Goal: Transaction & Acquisition: Purchase product/service

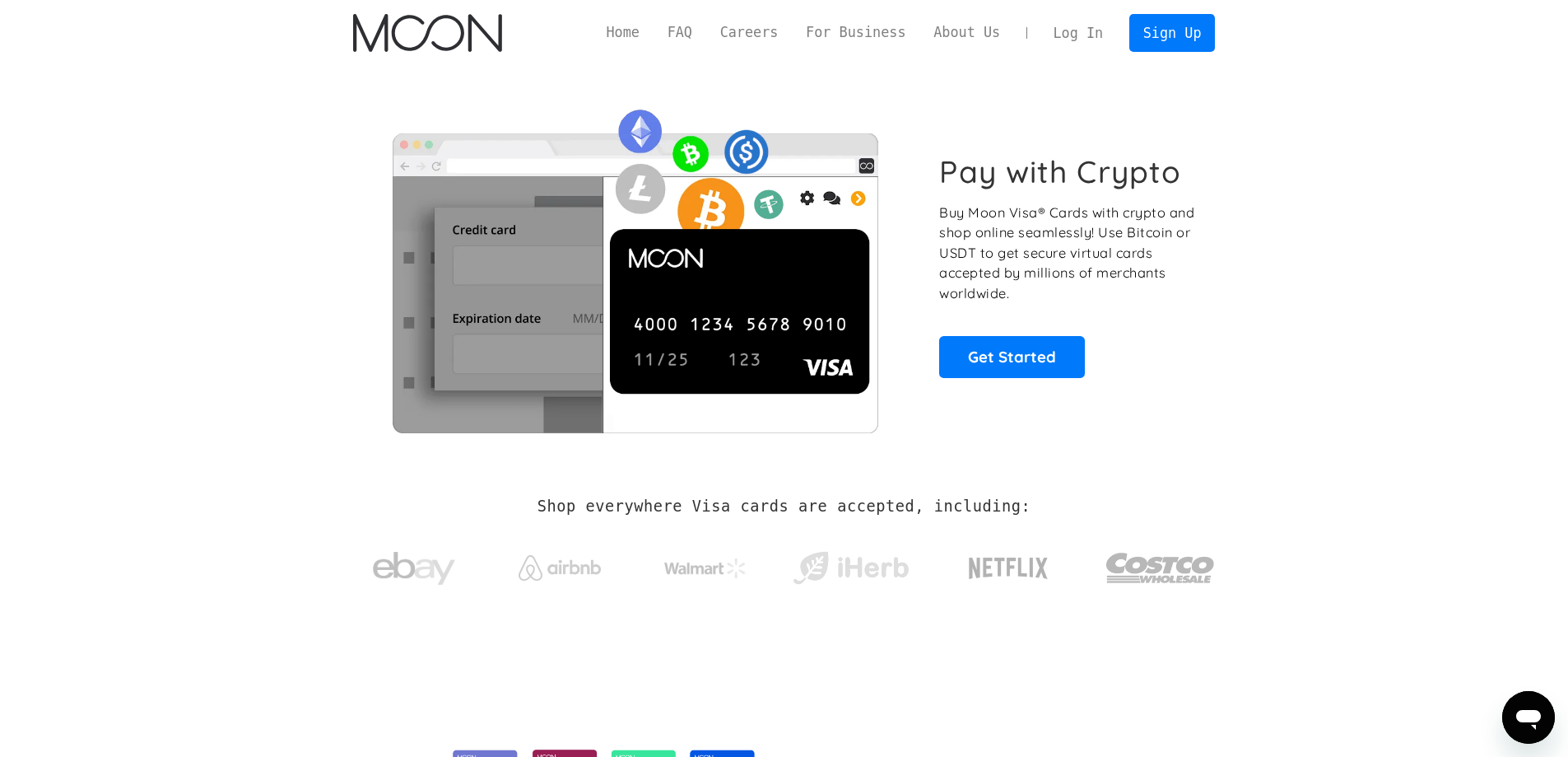
click at [1256, 452] on section "Pay with Crypto Buy Moon Visa® Cards with crypto and shop online seamlessly! Us…" at bounding box center [784, 265] width 1568 height 399
click at [1322, 502] on section "Shop everywhere Visa cards are accepted, including:" at bounding box center [784, 552] width 1568 height 174
drag, startPoint x: 998, startPoint y: 211, endPoint x: 1165, endPoint y: 279, distance: 180.3
click at [1051, 230] on div "Pay with Crypto Buy Moon Visa® Cards with crypto and shop online seamlessly! Us…" at bounding box center [1068, 265] width 257 height 224
click at [1165, 279] on p "Buy Moon Visa® Cards with crypto and shop online seamlessly! Use Bitcoin or USD…" at bounding box center [1068, 253] width 257 height 101
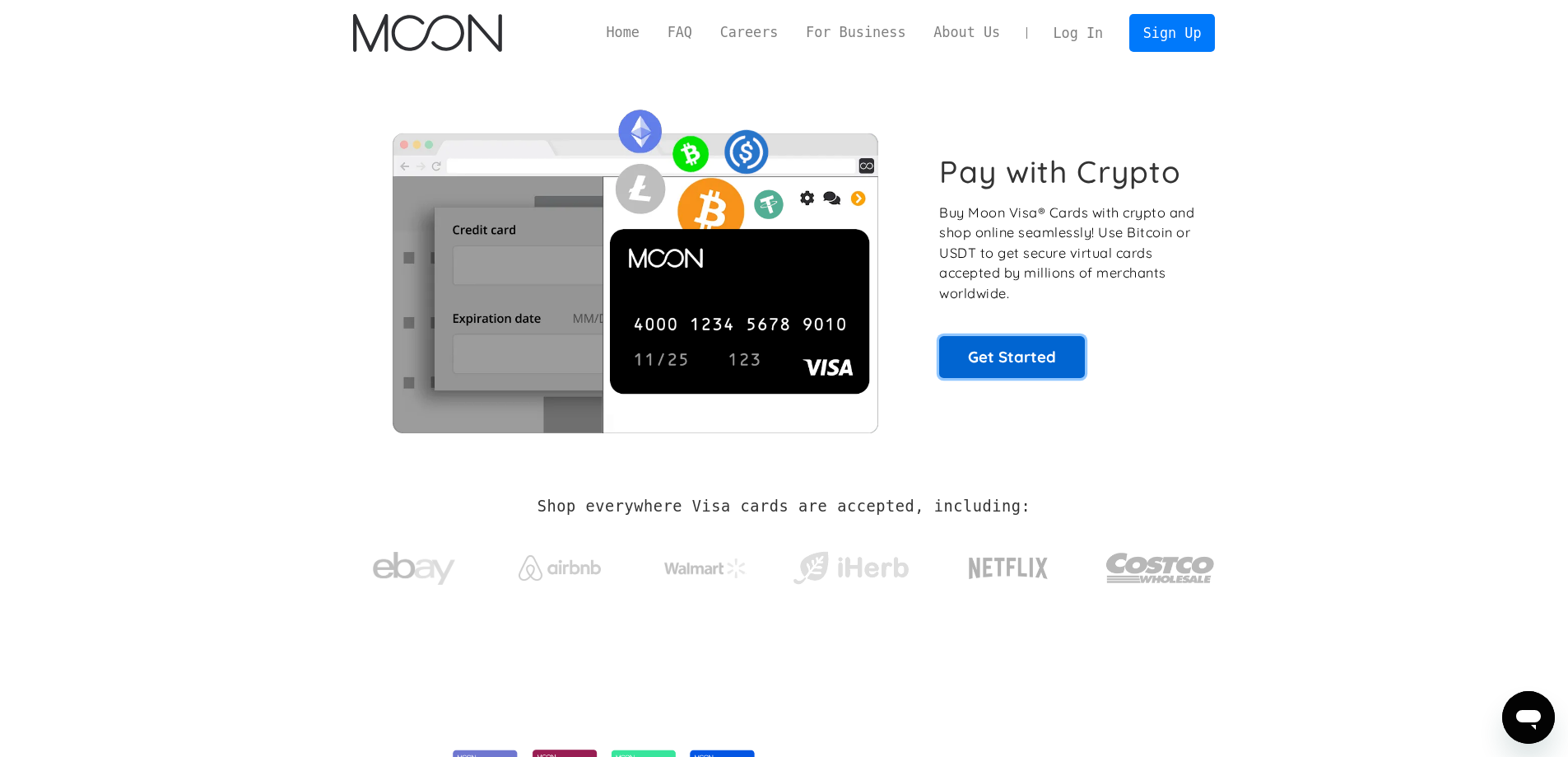
click at [1060, 343] on link "Get Started" at bounding box center [1012, 356] width 146 height 41
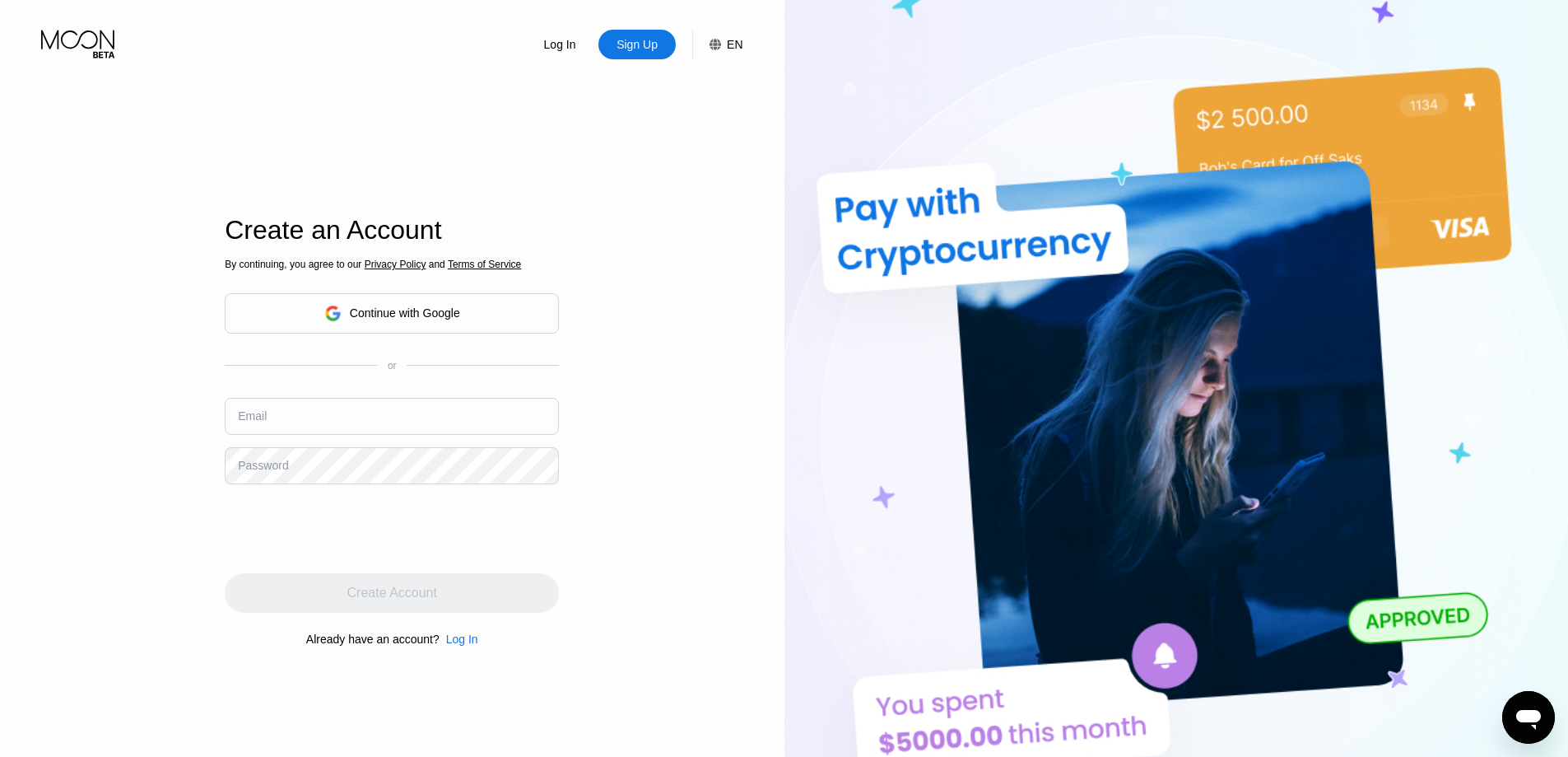
click at [603, 323] on div "Log In Sign Up EN Language English Save Create an Account By continuing, you ag…" at bounding box center [392, 416] width 784 height 833
click at [298, 411] on input "text" at bounding box center [392, 416] width 334 height 37
click at [676, 563] on div "Log In Sign Up EN Language English Save Create an Account By continuing, you ag…" at bounding box center [392, 416] width 784 height 833
click at [340, 423] on input "text" at bounding box center [392, 416] width 334 height 37
click at [81, 533] on div "Log In Sign Up EN Language English Save Create an Account By continuing, you ag…" at bounding box center [392, 416] width 784 height 833
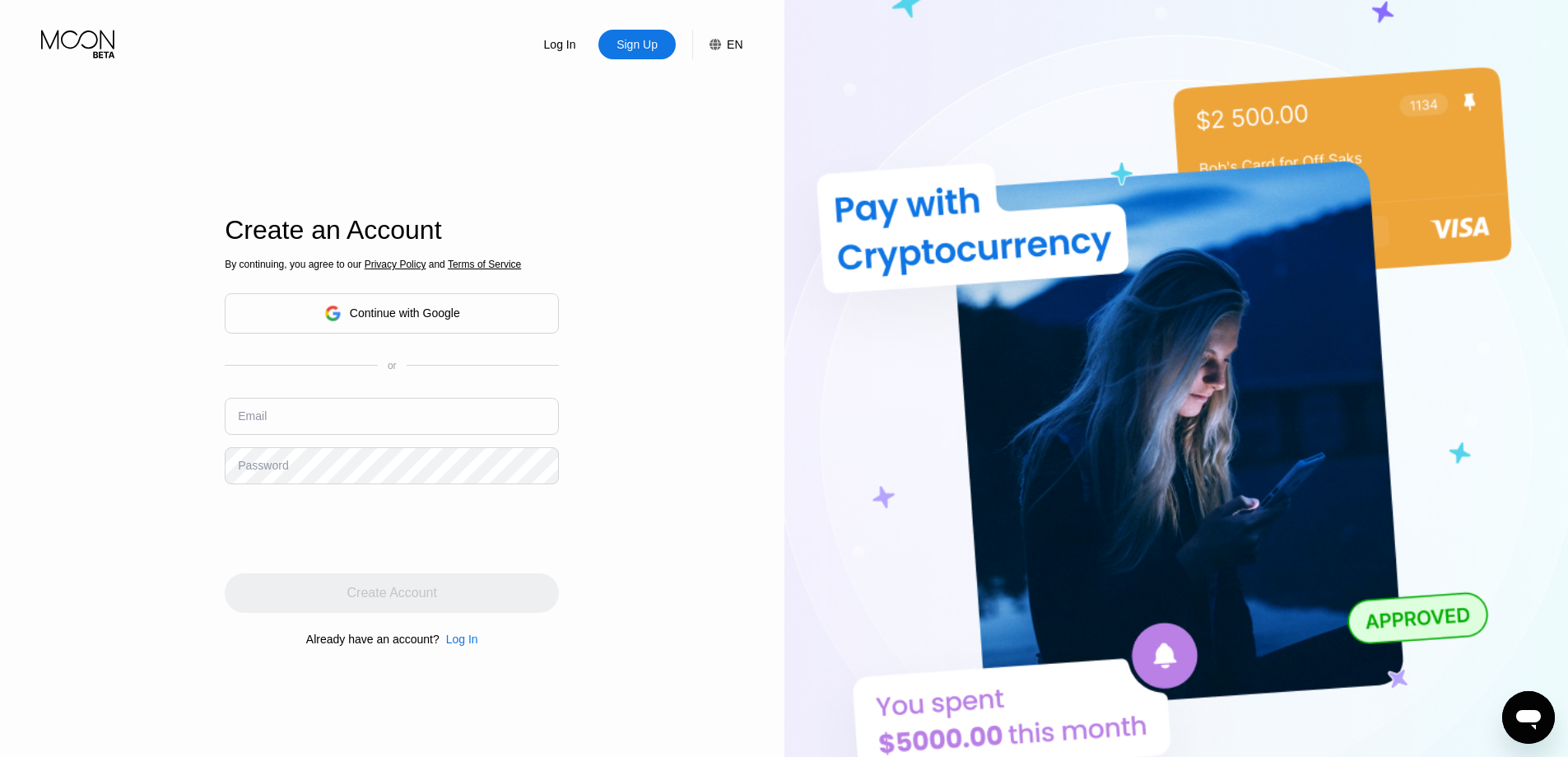
click at [237, 389] on div "By continuing, you agree to our Privacy Policy and Terms of Service Continue wi…" at bounding box center [392, 452] width 334 height 396
click at [298, 401] on input "text" at bounding box center [392, 416] width 334 height 37
click at [304, 426] on input "text" at bounding box center [392, 416] width 334 height 37
paste input "laura.gould@mdfiji.site"
type input "laura.gould@mdfiji.site"
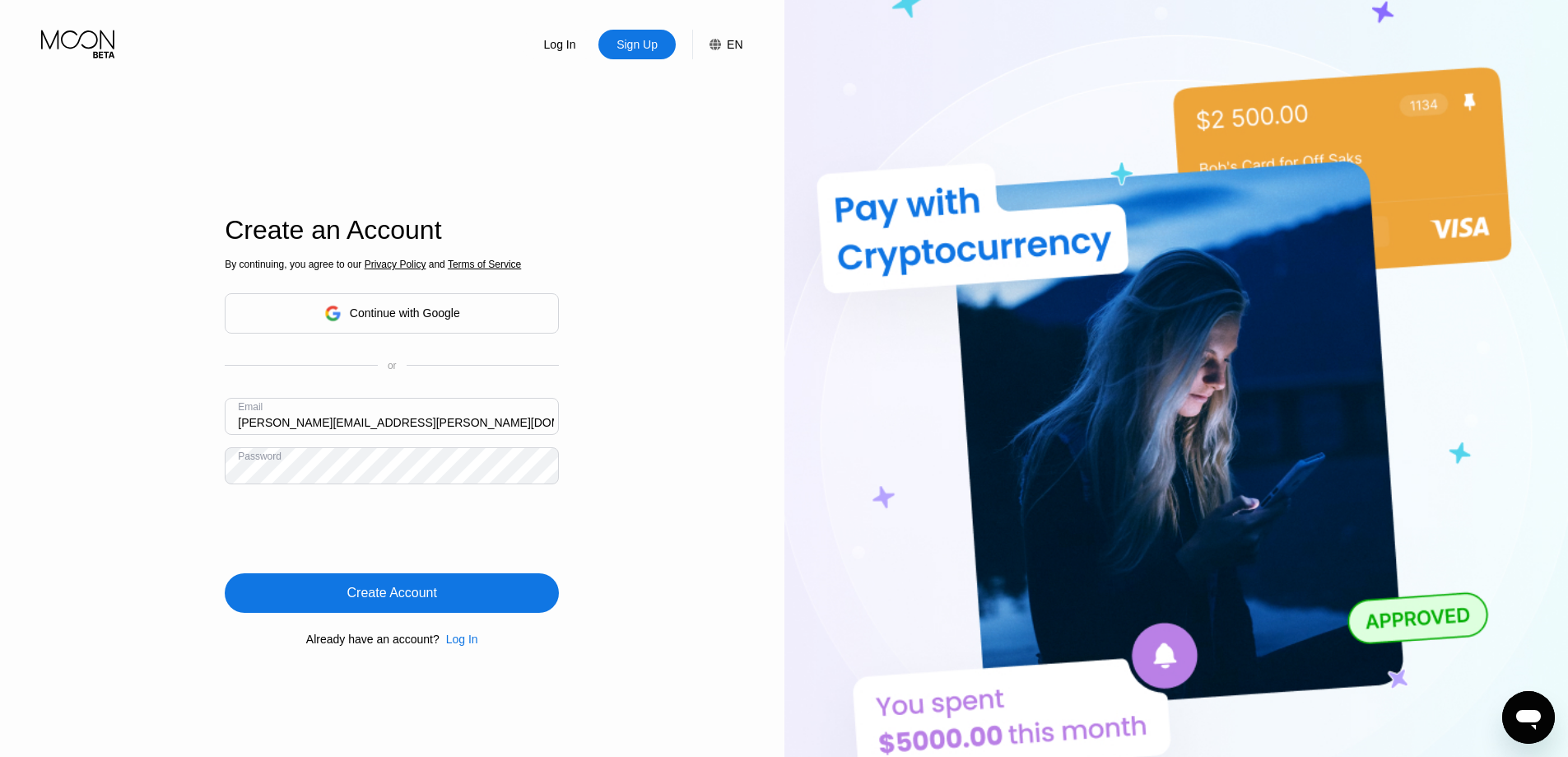
click at [455, 585] on div "Create Account" at bounding box center [392, 593] width 334 height 39
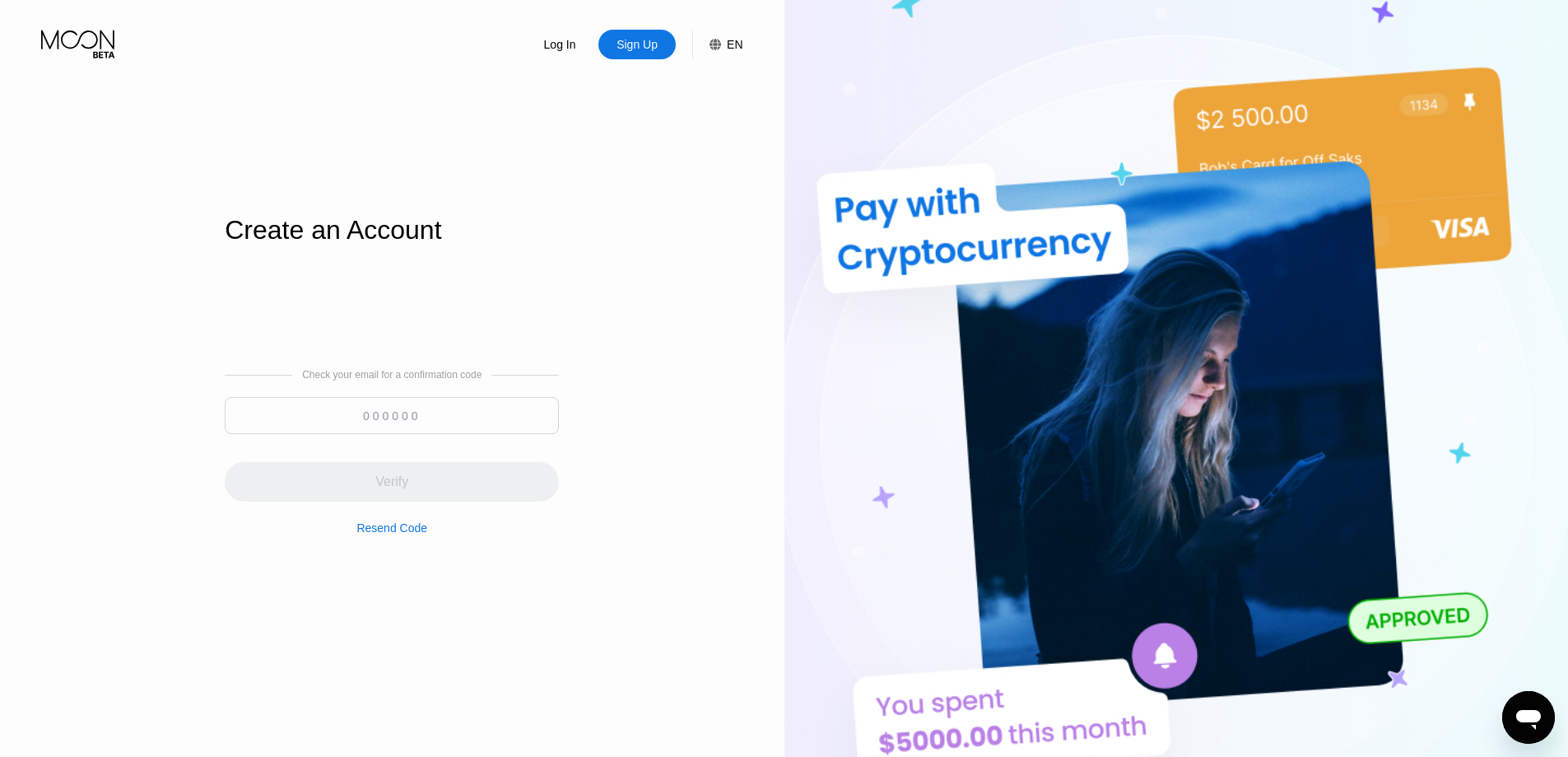
click at [322, 418] on input at bounding box center [392, 415] width 334 height 37
click at [392, 424] on input at bounding box center [392, 415] width 334 height 37
click at [365, 380] on div "Check your email for a confirmation code" at bounding box center [392, 374] width 180 height 12
click at [434, 401] on input at bounding box center [392, 415] width 334 height 37
click at [469, 430] on input at bounding box center [392, 415] width 334 height 37
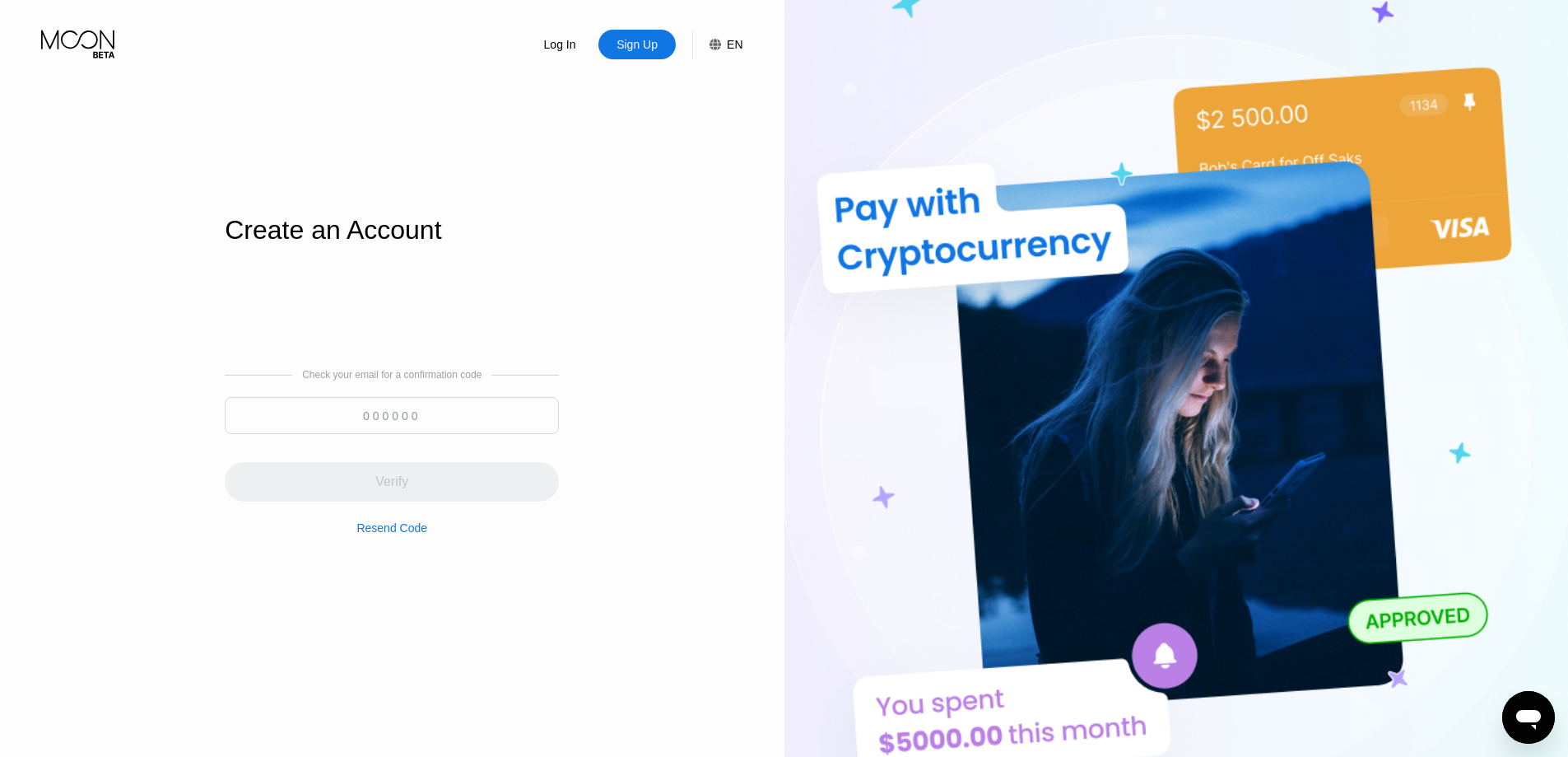
click at [364, 408] on input at bounding box center [392, 415] width 334 height 37
paste input "011296"
type input "011296"
click at [361, 480] on div "Verify" at bounding box center [392, 481] width 334 height 39
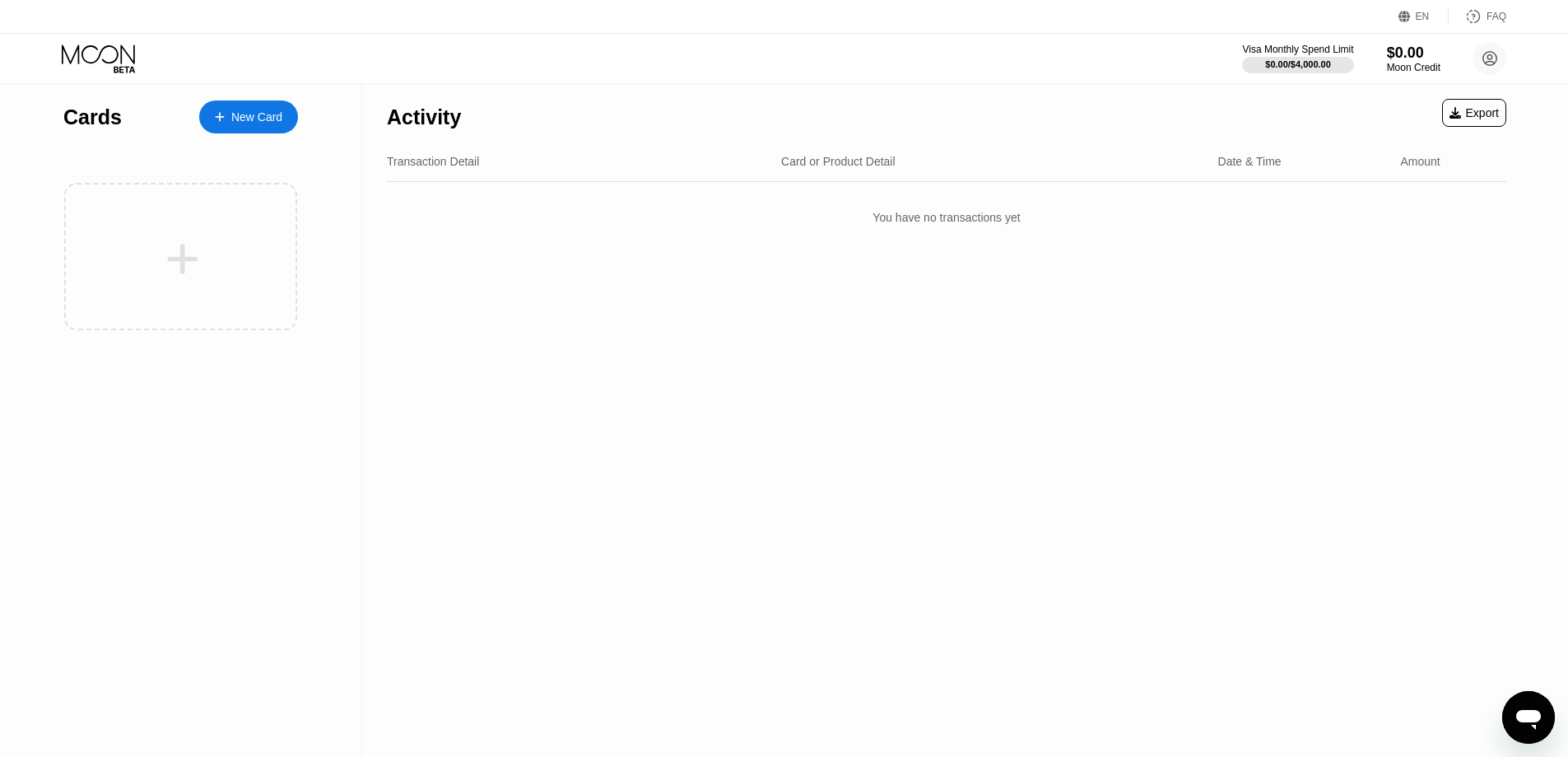
click at [669, 374] on div "Activity Export Transaction Detail Card or Product Detail Date & Time Amount Yo…" at bounding box center [946, 420] width 1168 height 673
click at [223, 224] on div at bounding box center [180, 256] width 233 height 147
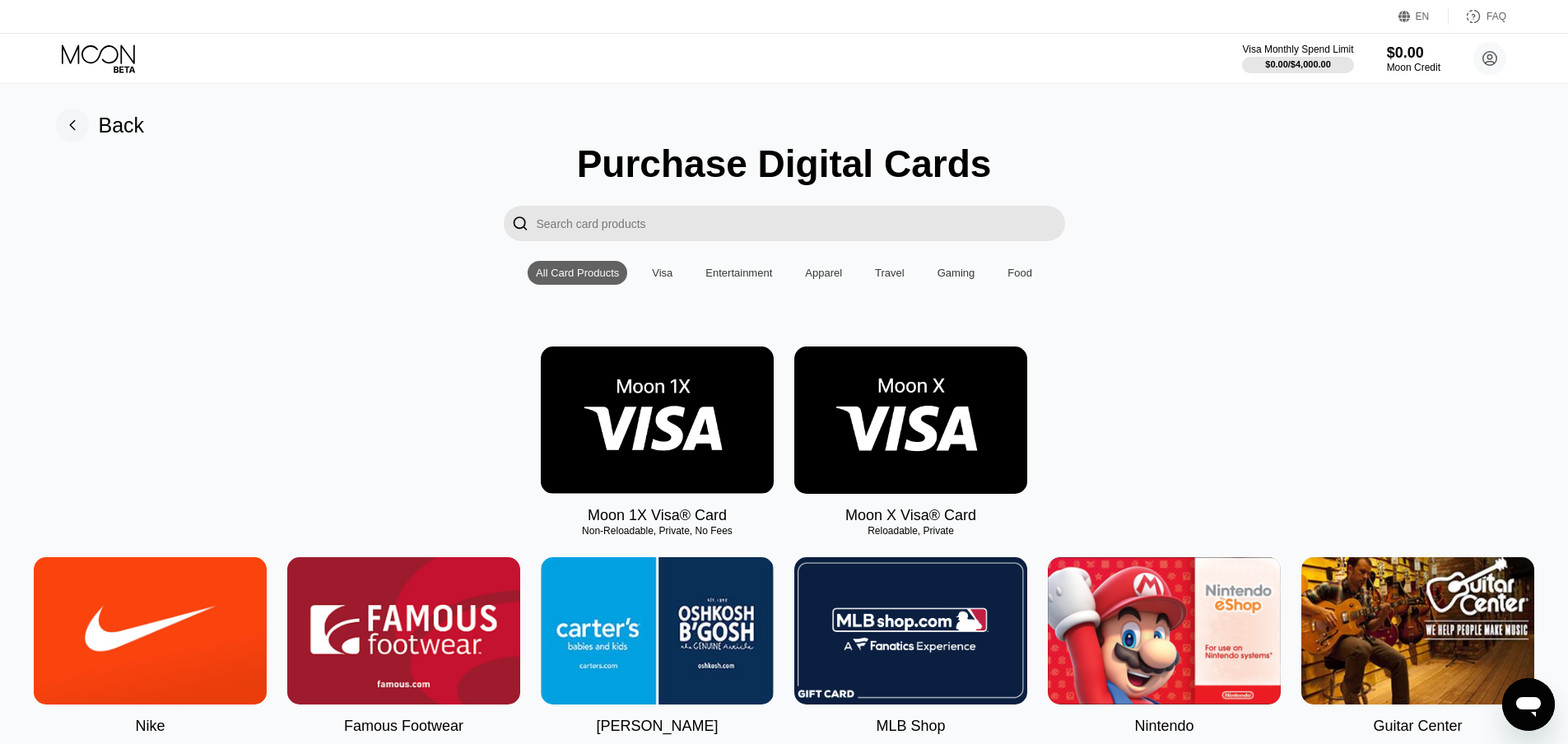
click at [674, 285] on div "Visa" at bounding box center [662, 273] width 37 height 24
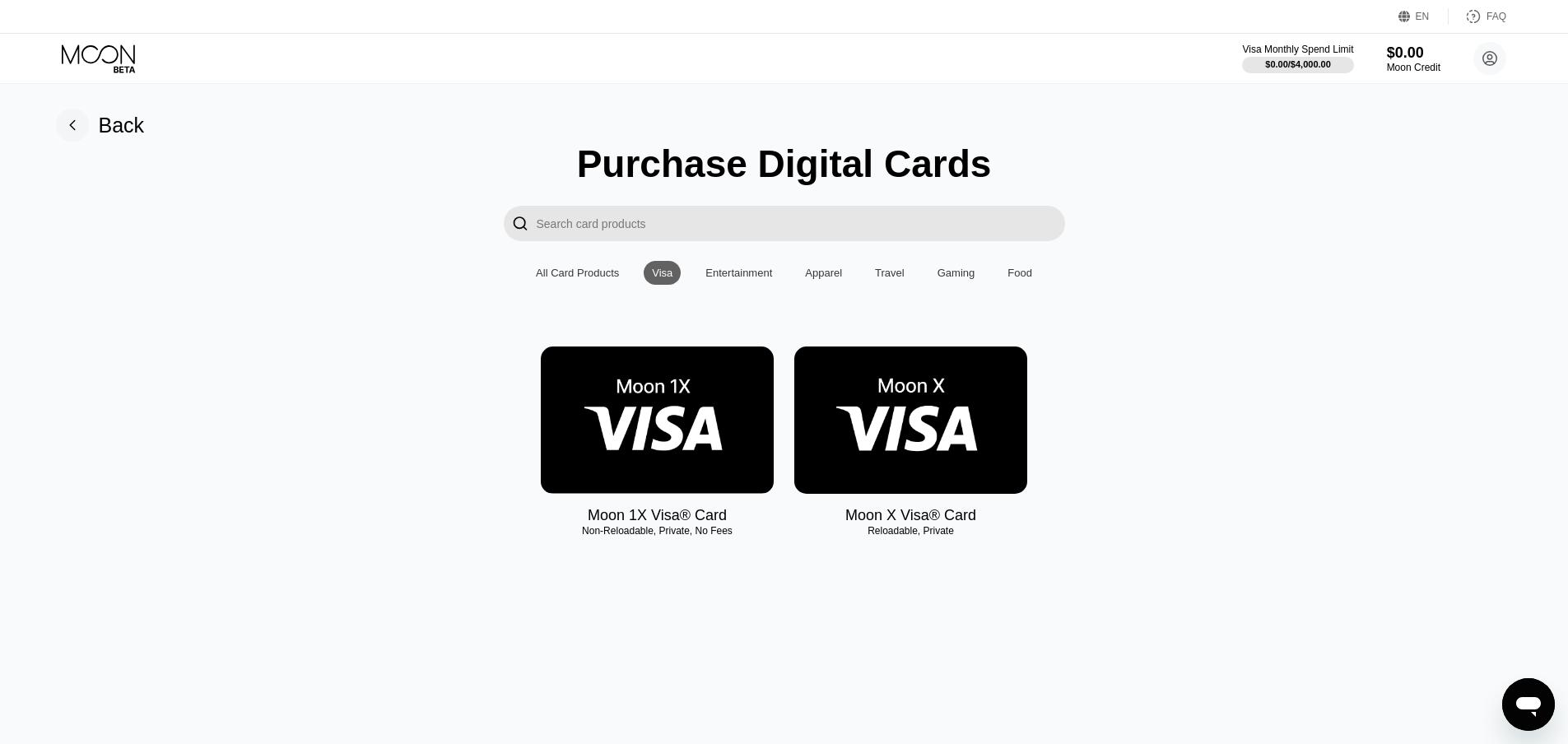
click at [593, 429] on img at bounding box center [656, 420] width 233 height 147
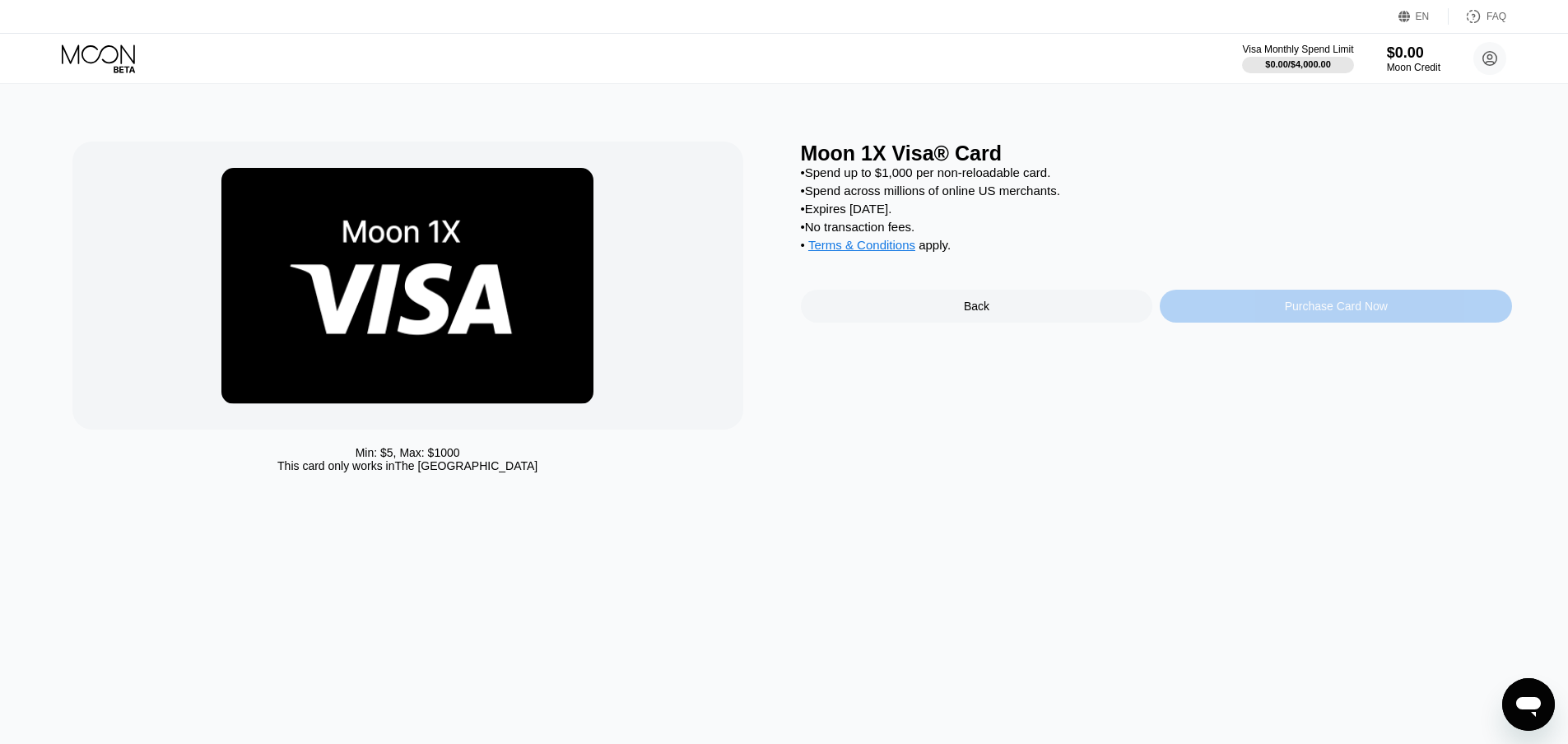
click at [1227, 322] on div "Purchase Card Now" at bounding box center [1335, 306] width 352 height 33
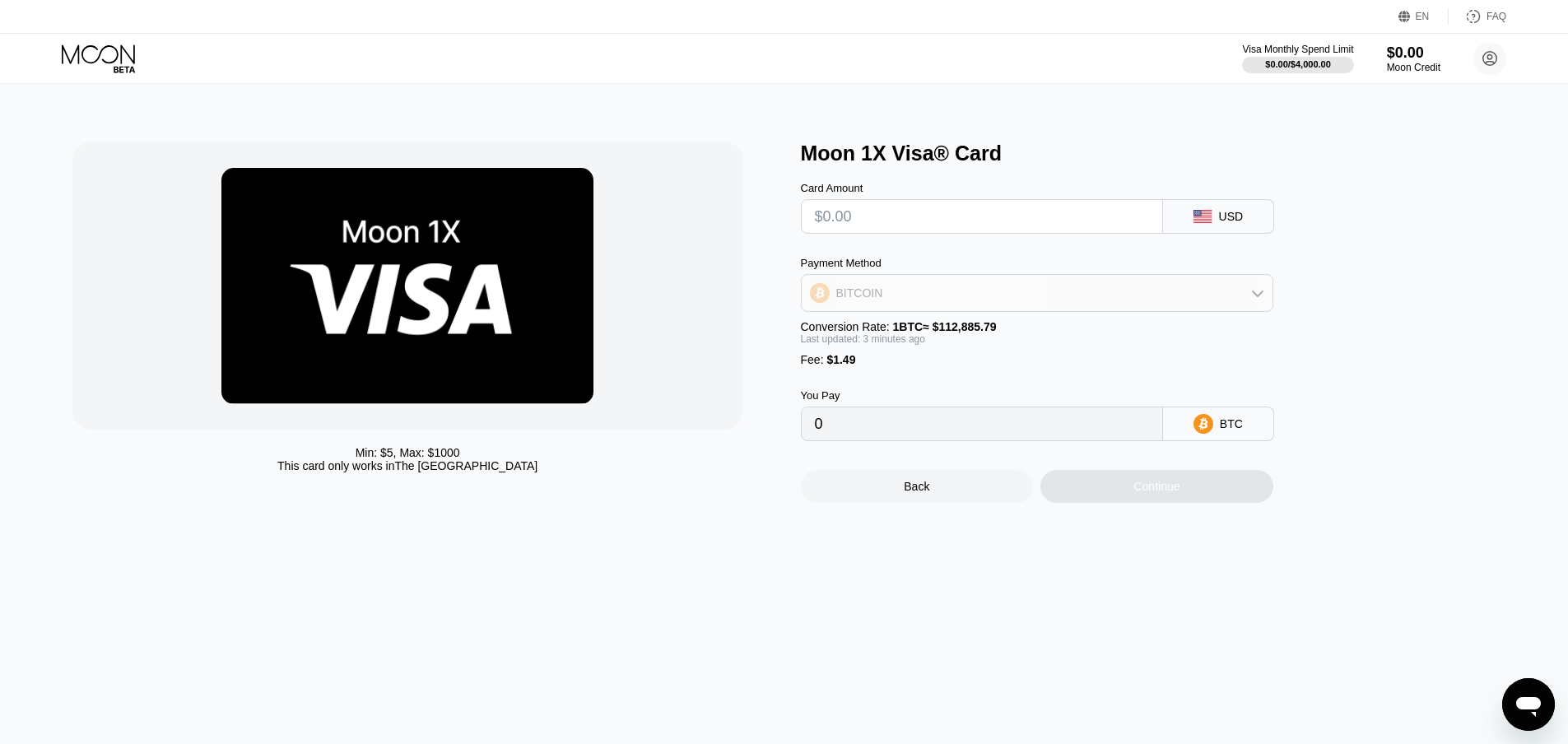
click at [1020, 302] on div "BITCOIN" at bounding box center [1037, 293] width 471 height 33
click at [994, 381] on div "USDT on TRON" at bounding box center [1046, 374] width 426 height 13
type input "0.00"
drag, startPoint x: 857, startPoint y: 363, endPoint x: 810, endPoint y: 369, distance: 47.4
click at [811, 366] on div "Payment Method USDT on TRON Conversion Rate: 1 USDT ≈ $0.99 Last updated: 3 min…" at bounding box center [1037, 311] width 473 height 110
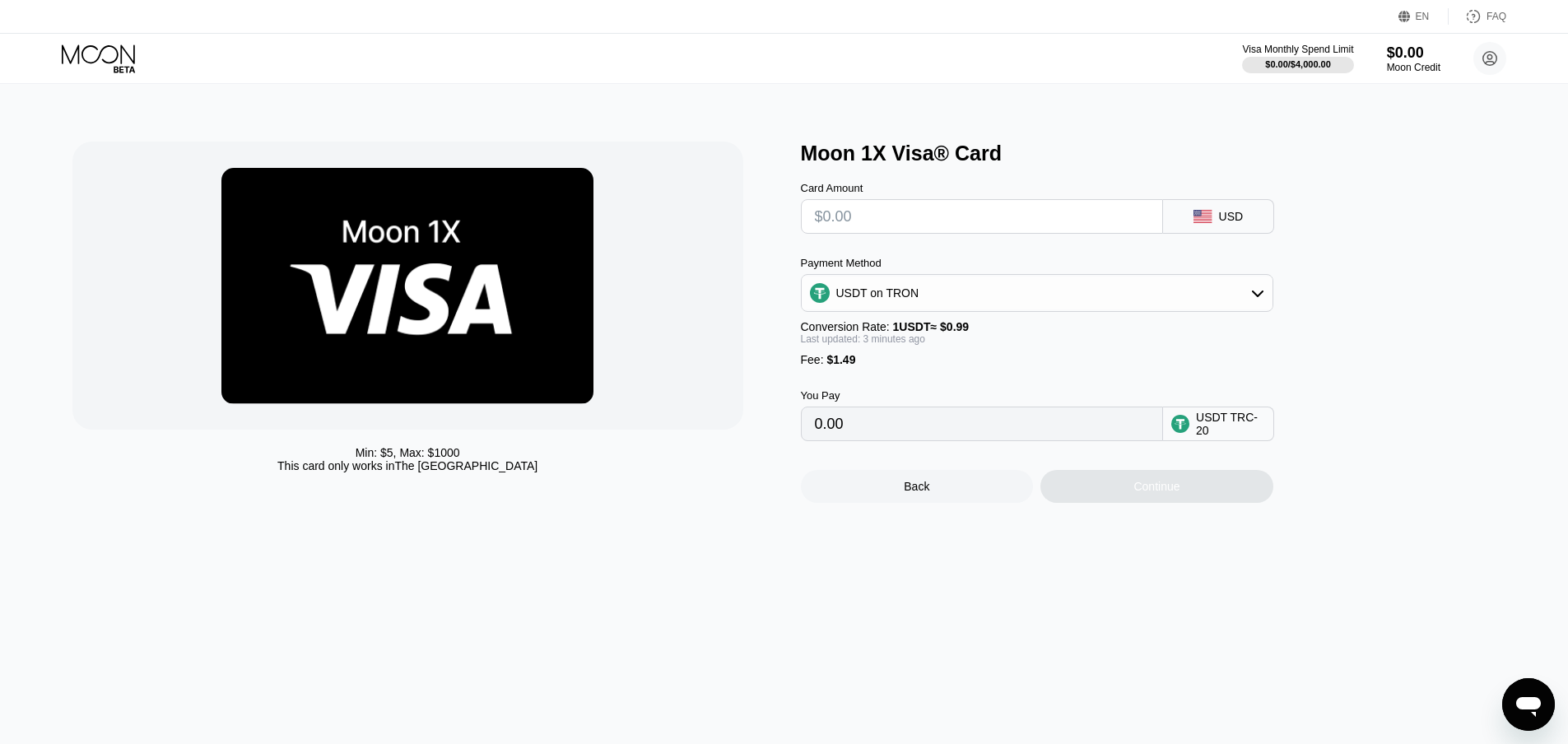
click at [814, 366] on div "Fee : $1.49" at bounding box center [1037, 360] width 473 height 13
drag, startPoint x: 958, startPoint y: 436, endPoint x: 843, endPoint y: 433, distance: 115.0
click at [846, 431] on input "0.00" at bounding box center [982, 424] width 334 height 33
click at [847, 438] on input "0.00" at bounding box center [982, 424] width 334 height 33
click at [914, 230] on input "text" at bounding box center [982, 216] width 334 height 33
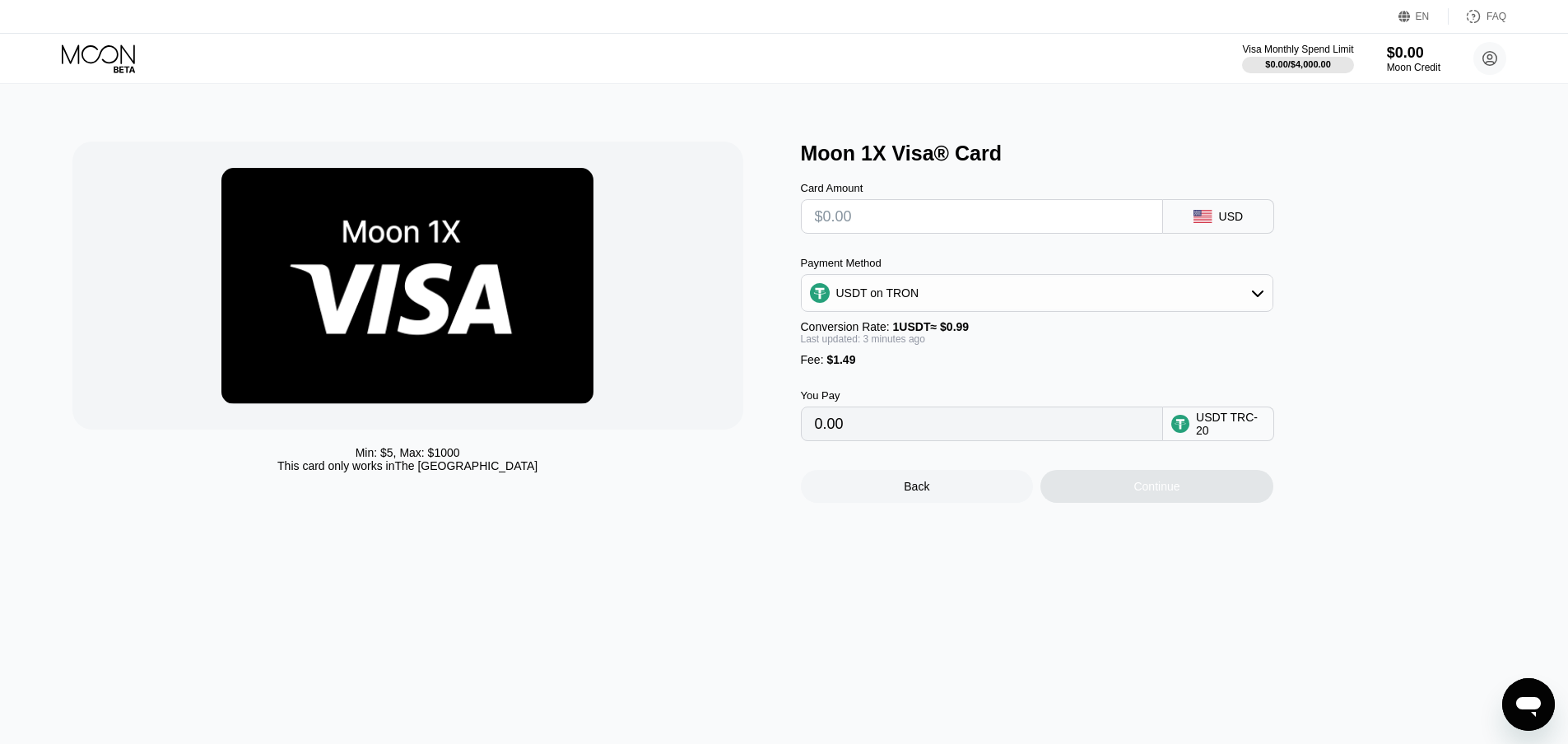
click at [1195, 212] on div "USD" at bounding box center [1218, 216] width 111 height 35
click at [1205, 222] on icon at bounding box center [1202, 216] width 19 height 13
click at [1204, 223] on icon at bounding box center [1202, 216] width 18 height 13
click at [884, 345] on div "Last updated: 3 minutes ago" at bounding box center [1037, 339] width 473 height 12
click at [860, 345] on div "Last updated: 3 minutes ago" at bounding box center [1037, 339] width 473 height 12
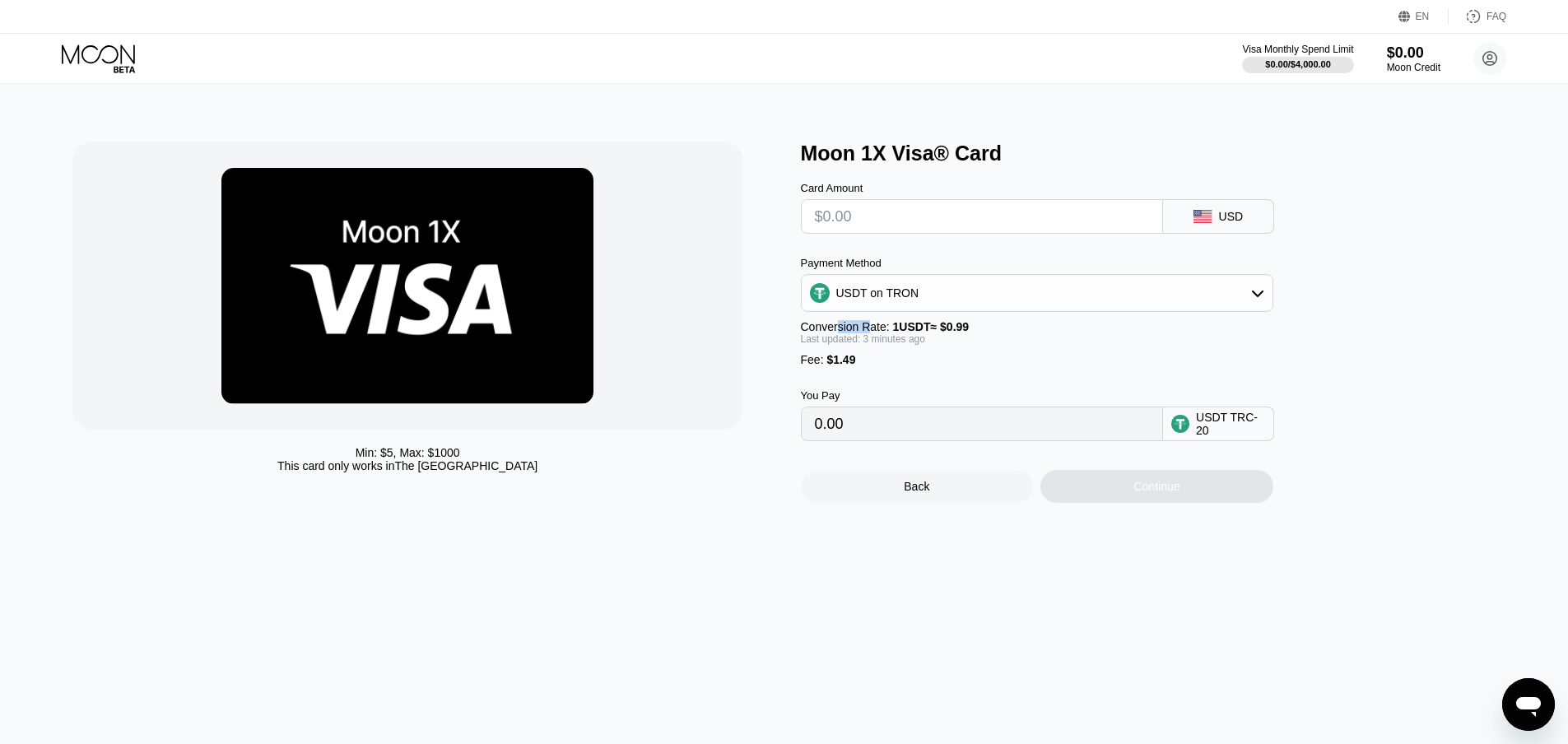
drag, startPoint x: 841, startPoint y: 334, endPoint x: 920, endPoint y: 339, distance: 79.2
click at [897, 324] on div "Payment Method USDT on TRON Conversion Rate: 1 USDT ≈ $0.99 Last updated: 3 min…" at bounding box center [1037, 311] width 473 height 110
click at [918, 333] on span "1 USDT ≈ $0.99" at bounding box center [931, 327] width 77 height 13
click at [965, 503] on div "Back" at bounding box center [916, 487] width 233 height 33
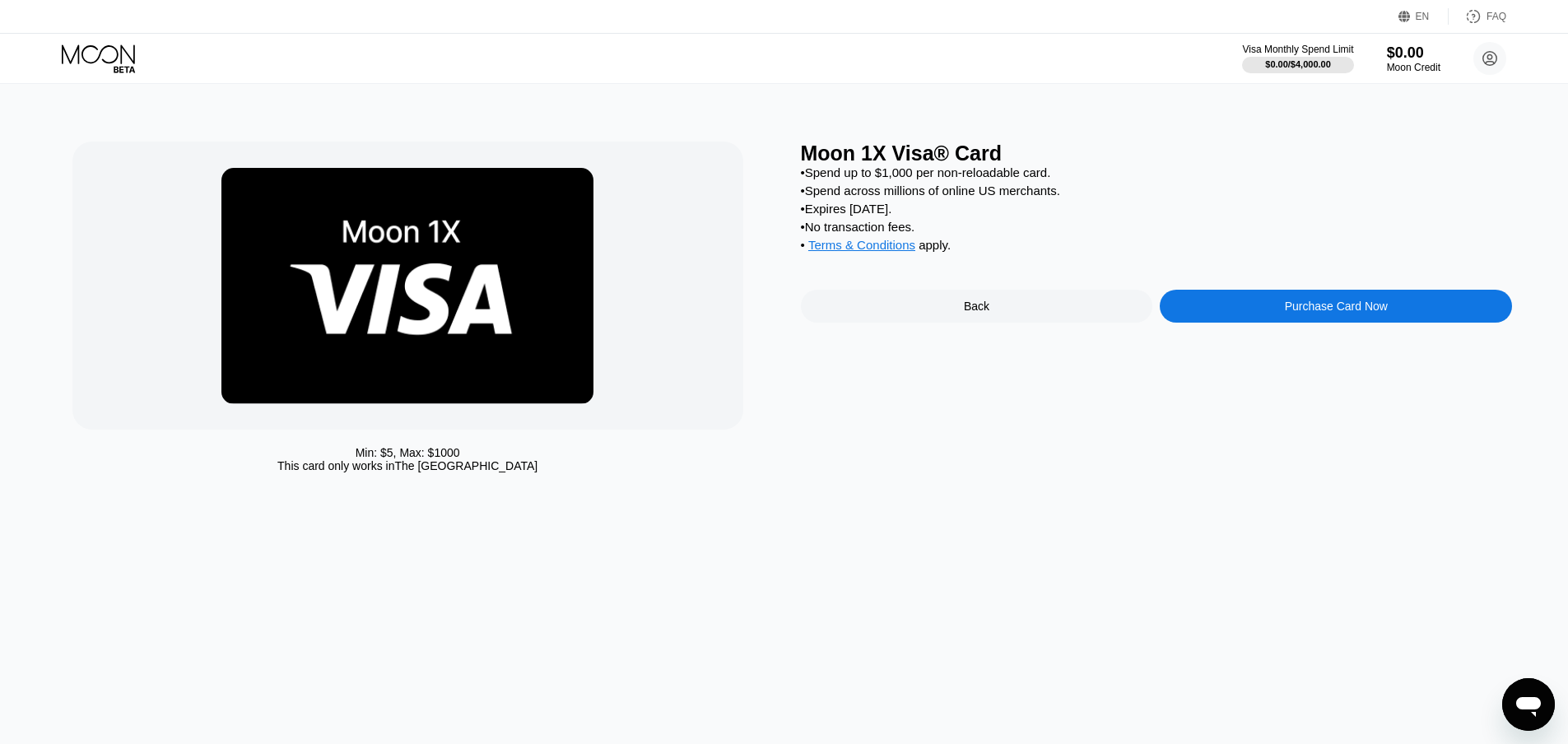
drag, startPoint x: 967, startPoint y: 308, endPoint x: 979, endPoint y: 362, distance: 55.3
click at [966, 308] on div "Back" at bounding box center [977, 306] width 352 height 33
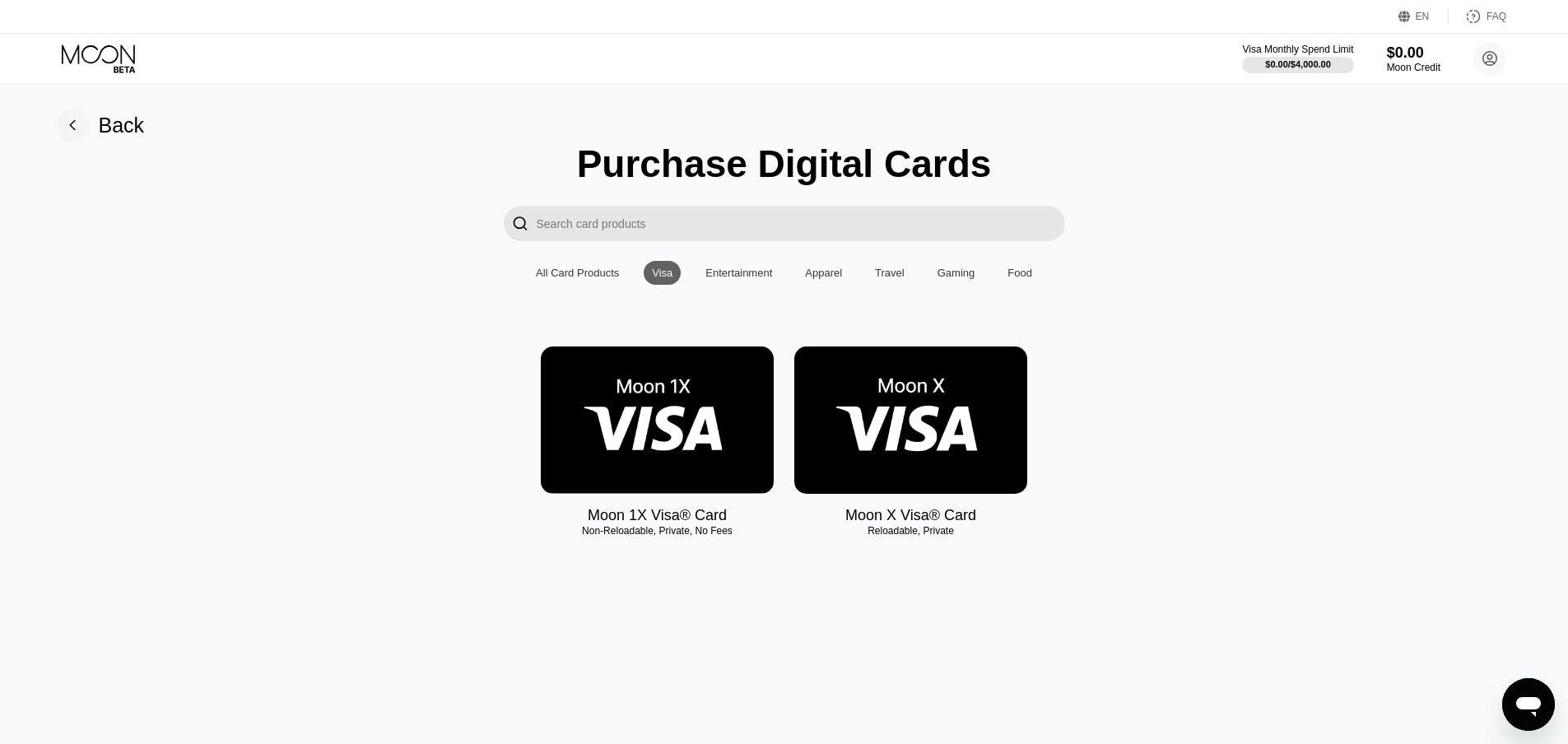
click at [932, 440] on img at bounding box center [910, 420] width 233 height 147
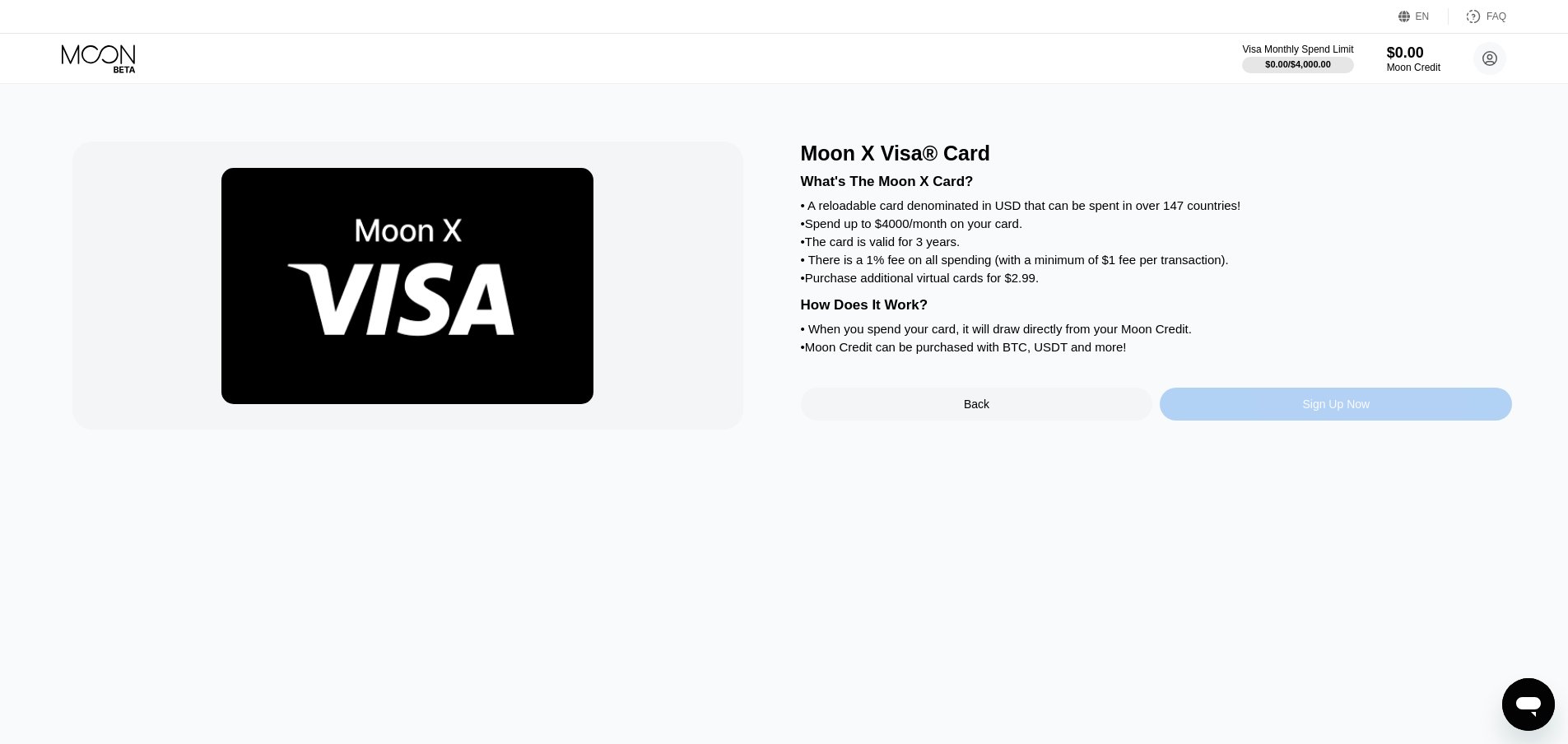
click at [1262, 421] on div "Sign Up Now" at bounding box center [1335, 404] width 352 height 33
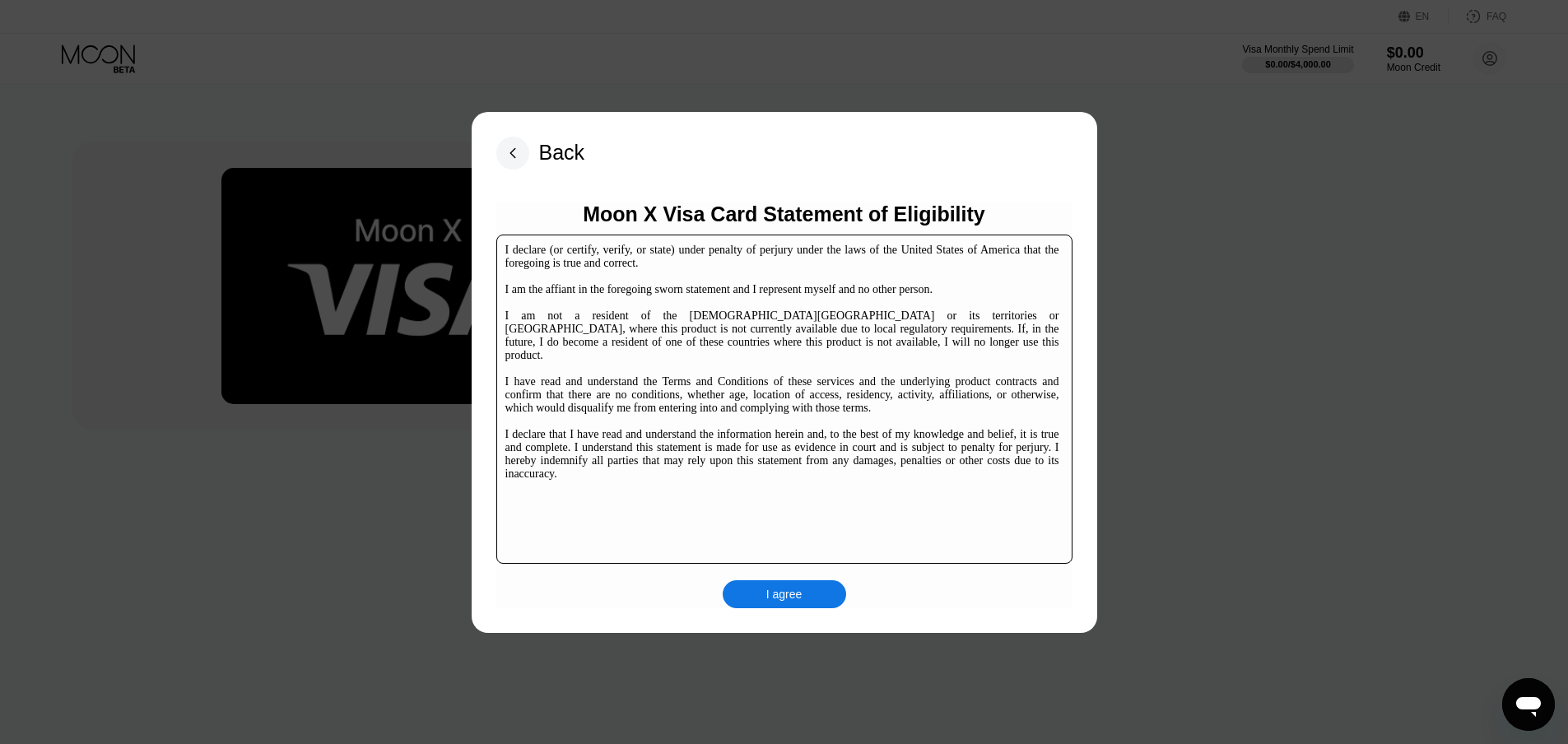
click at [694, 351] on div "I declare (or certify, verify, or state) under penalty of perjury under the law…" at bounding box center [782, 362] width 554 height 237
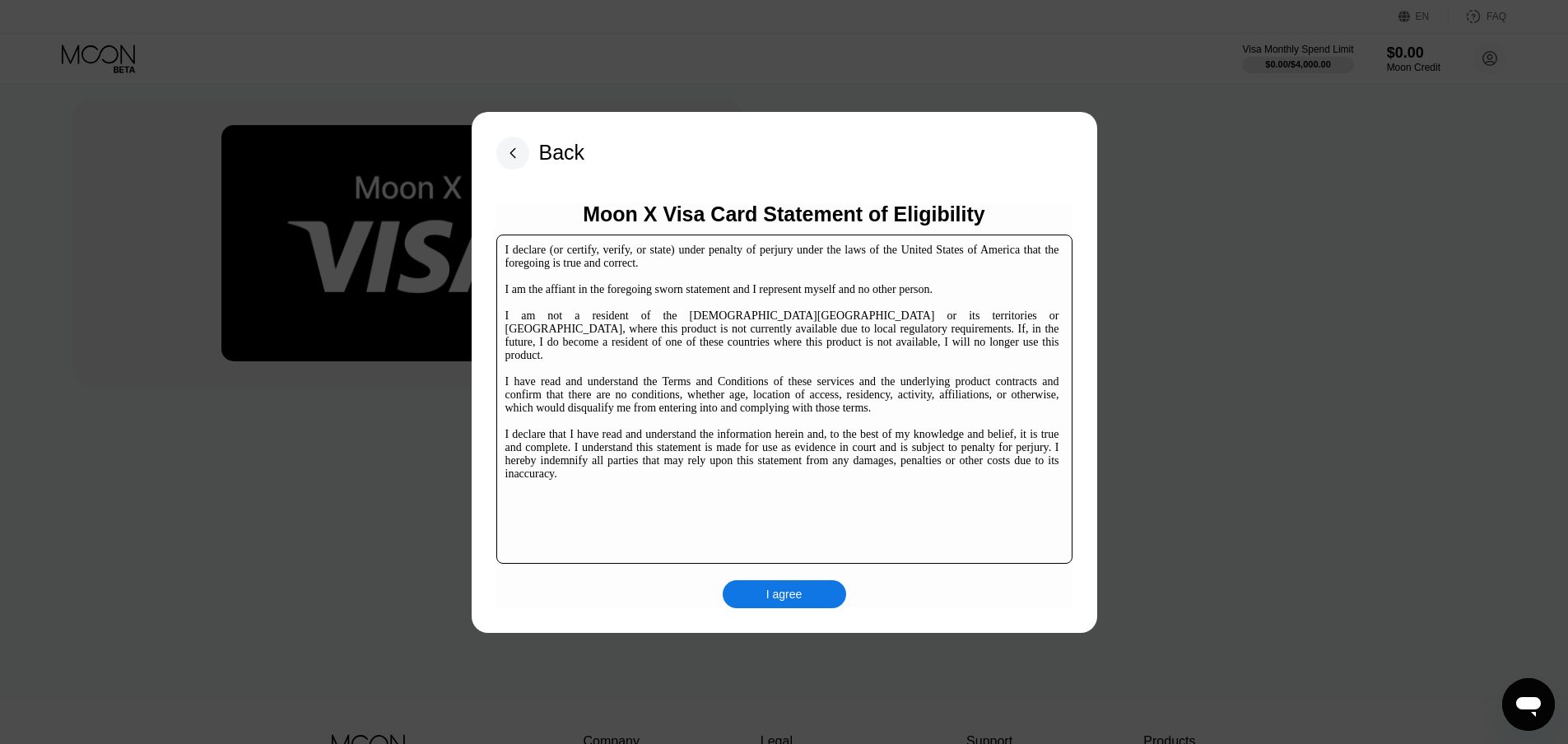
scroll to position [82, 0]
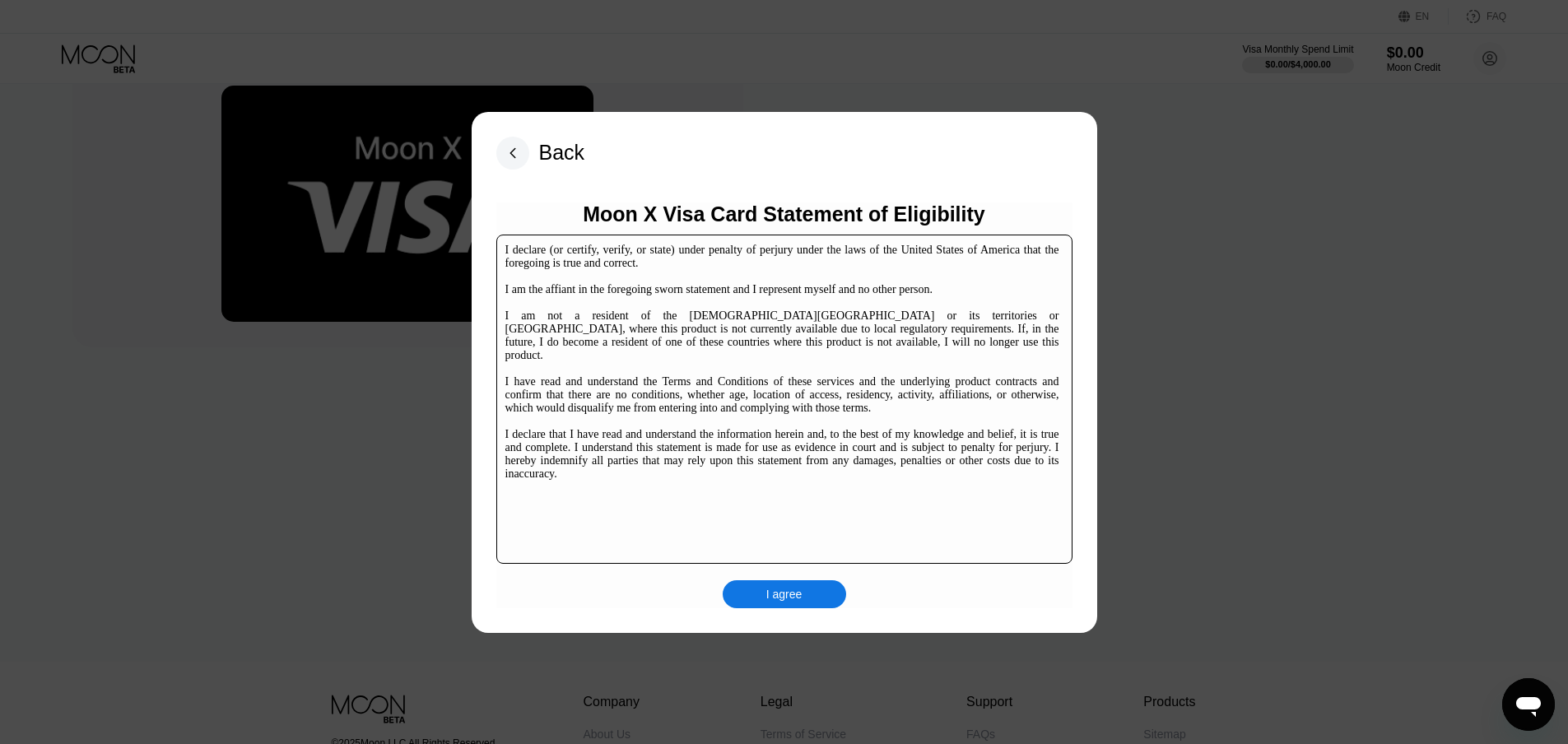
click at [813, 608] on div "I agree" at bounding box center [784, 594] width 123 height 28
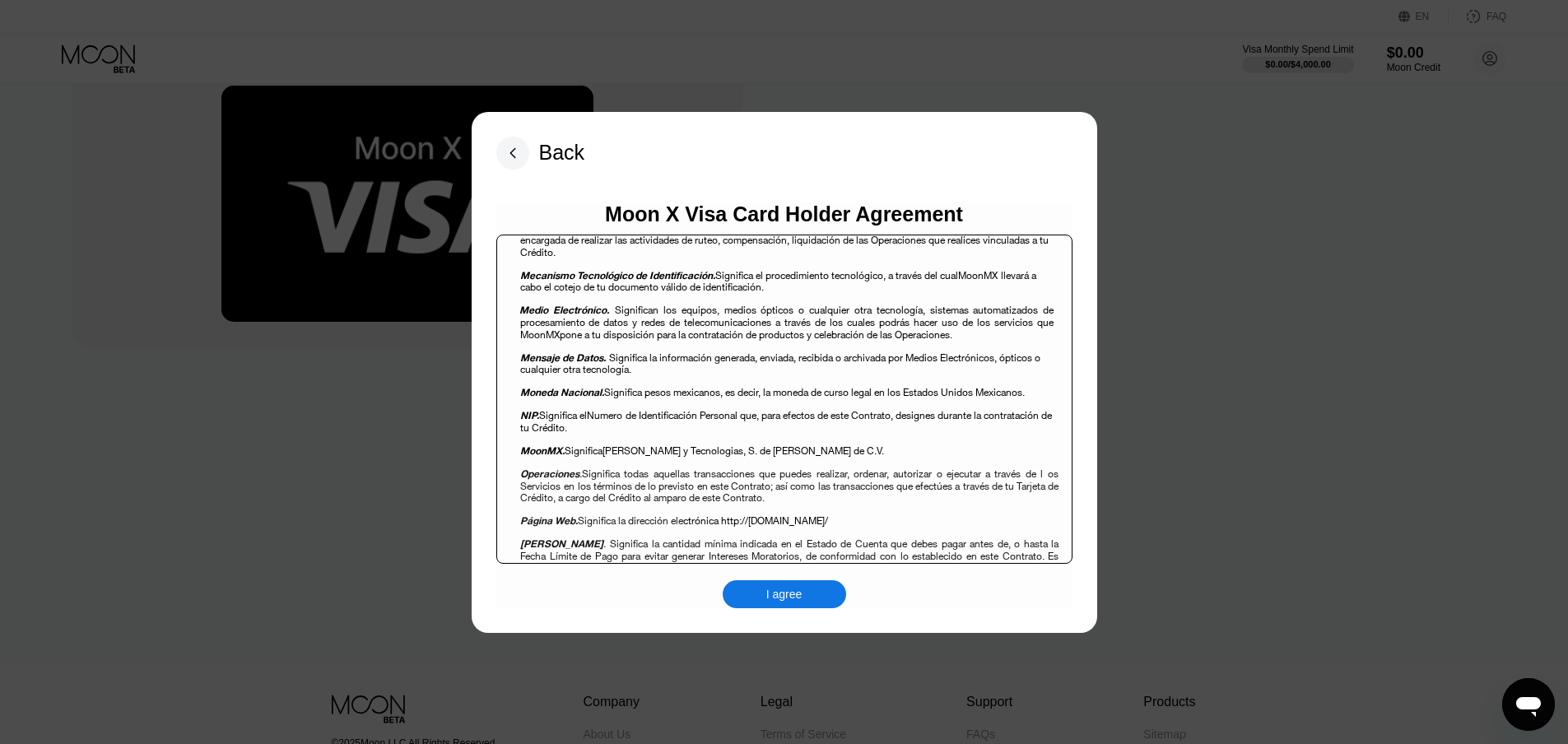
scroll to position [1482, 0]
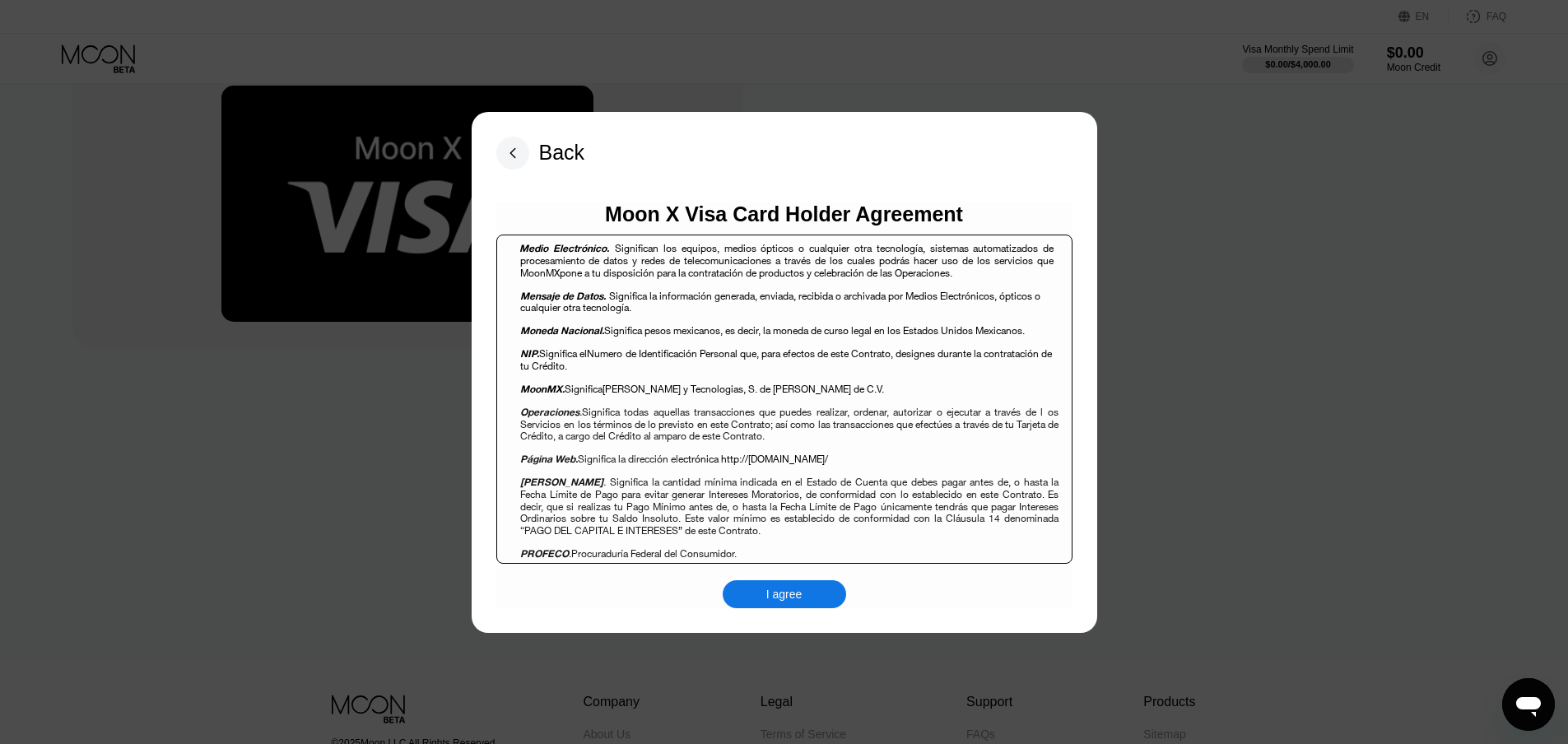
click at [823, 591] on div "I agree" at bounding box center [784, 594] width 123 height 28
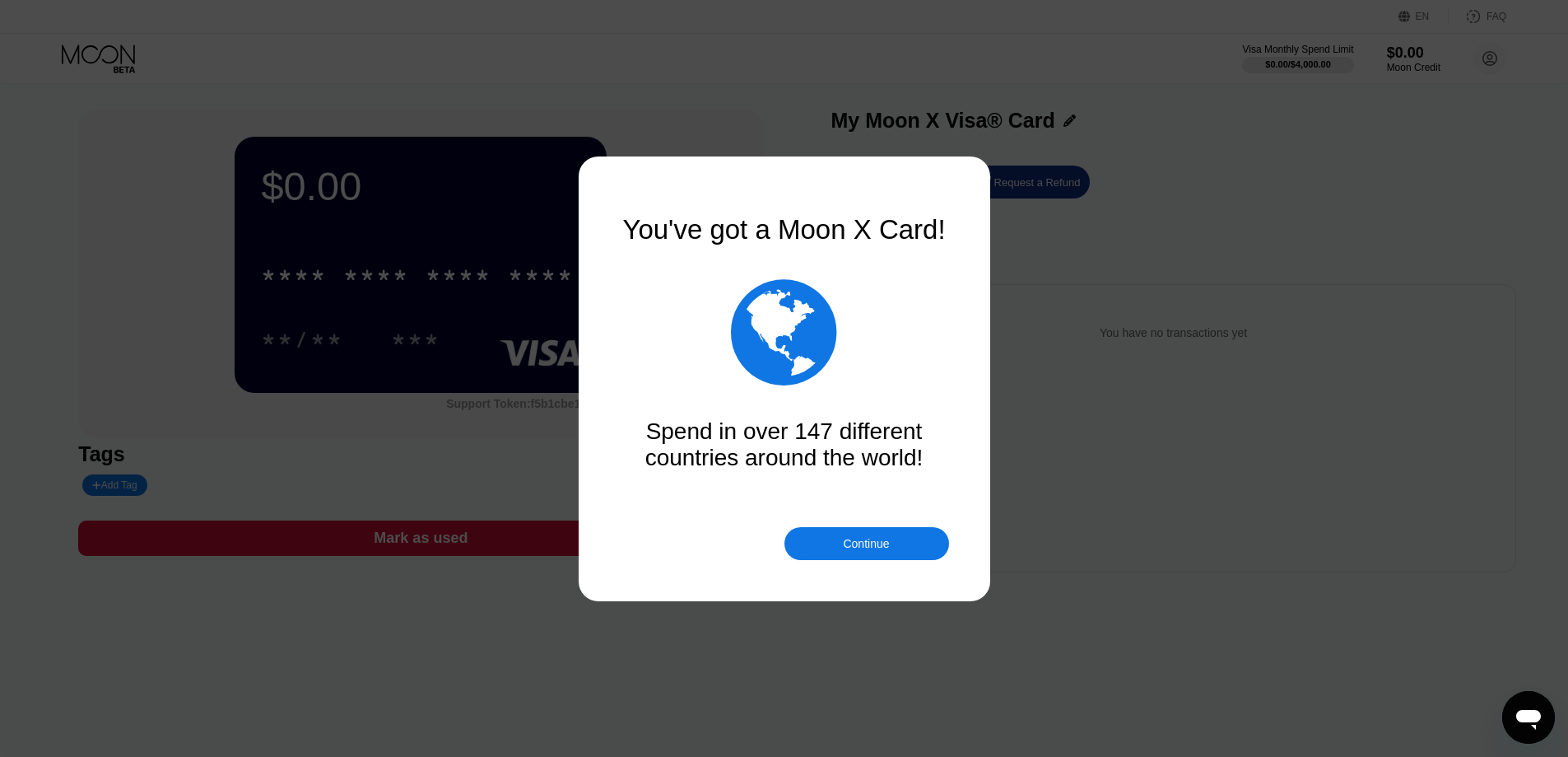
drag, startPoint x: 921, startPoint y: 544, endPoint x: 953, endPoint y: 558, distance: 34.9
click at [920, 546] on div "Continue" at bounding box center [866, 543] width 164 height 33
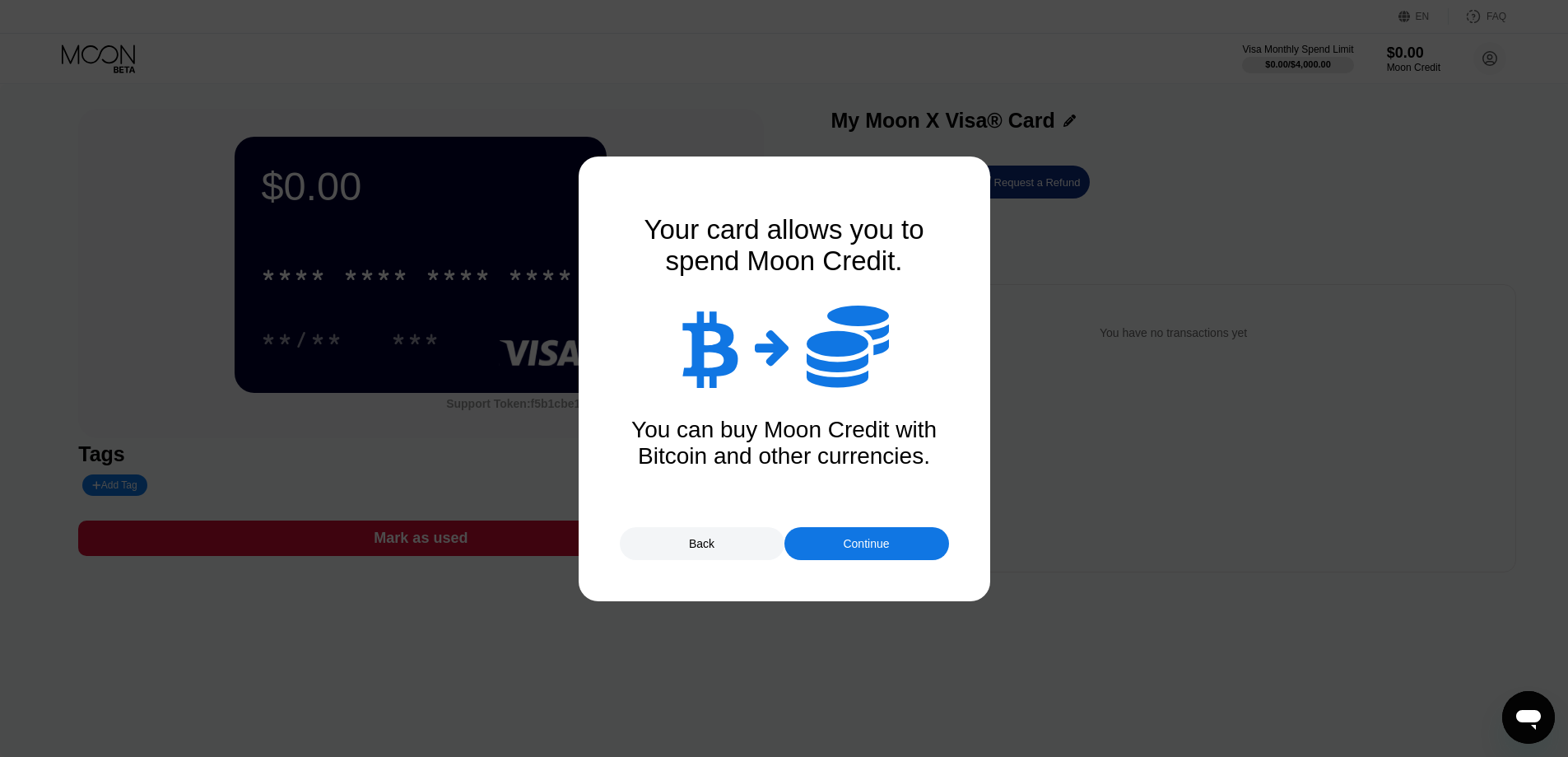
click at [894, 557] on div "Continue" at bounding box center [866, 543] width 164 height 33
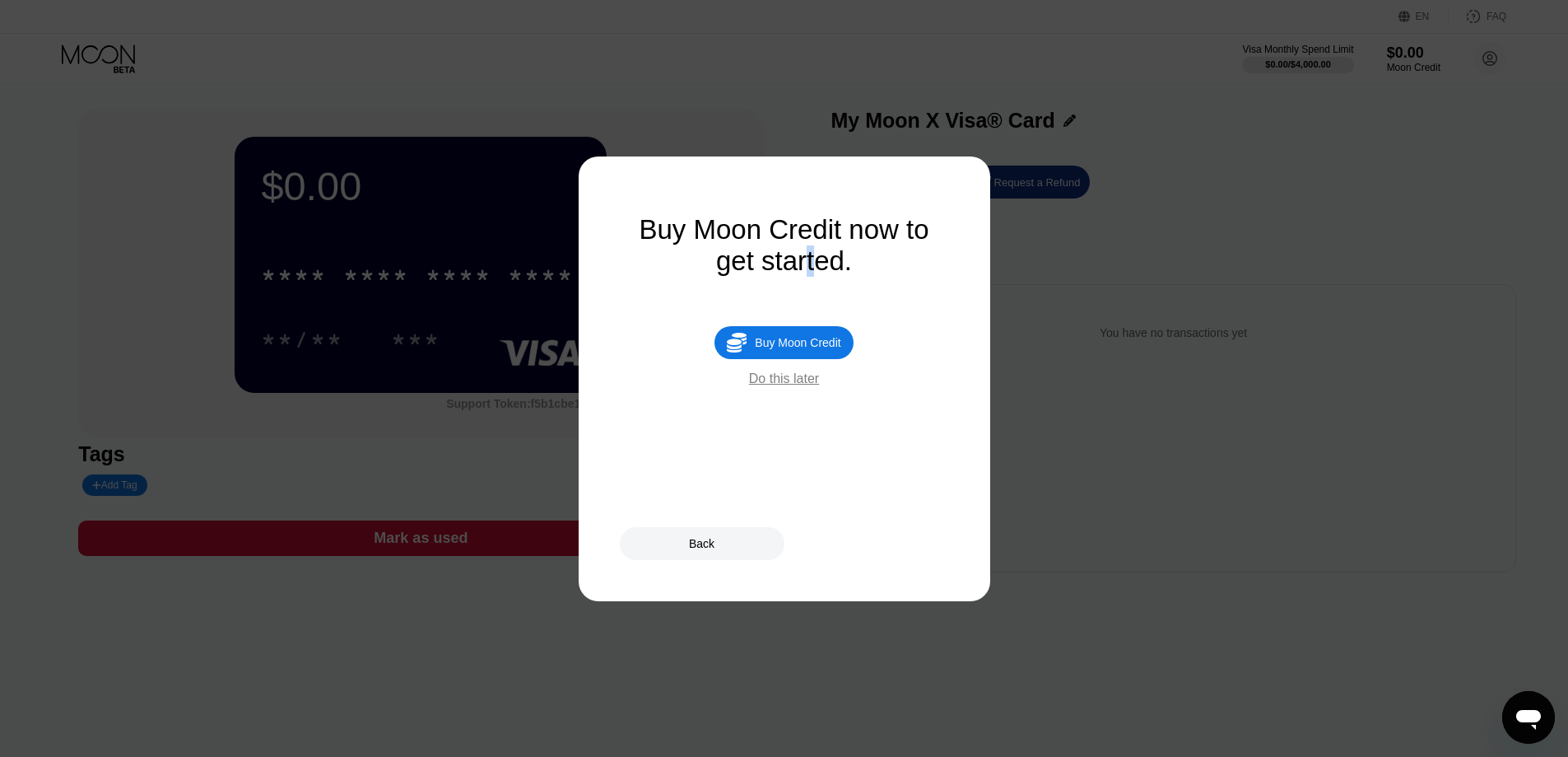
click at [828, 272] on div "You've got a Moon X Card!  Spend in over 147 different countries around the wo…" at bounding box center [784, 378] width 329 height 330
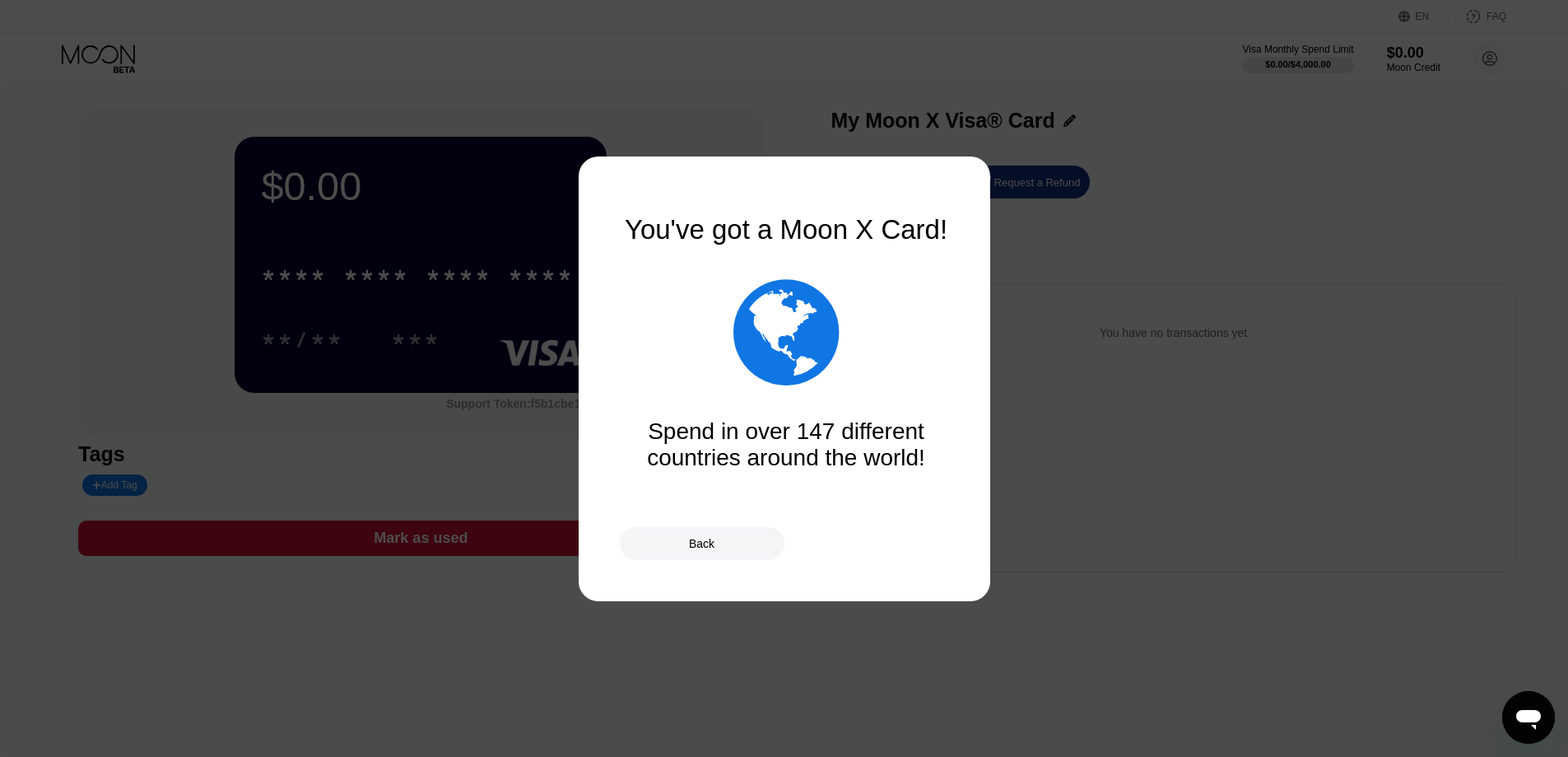
click at [881, 281] on div "" at bounding box center [786, 331] width 329 height 123
click at [587, 431] on div "You've got a Moon X Card!  Spend in over 147 different countries around the wo…" at bounding box center [784, 378] width 1568 height 757
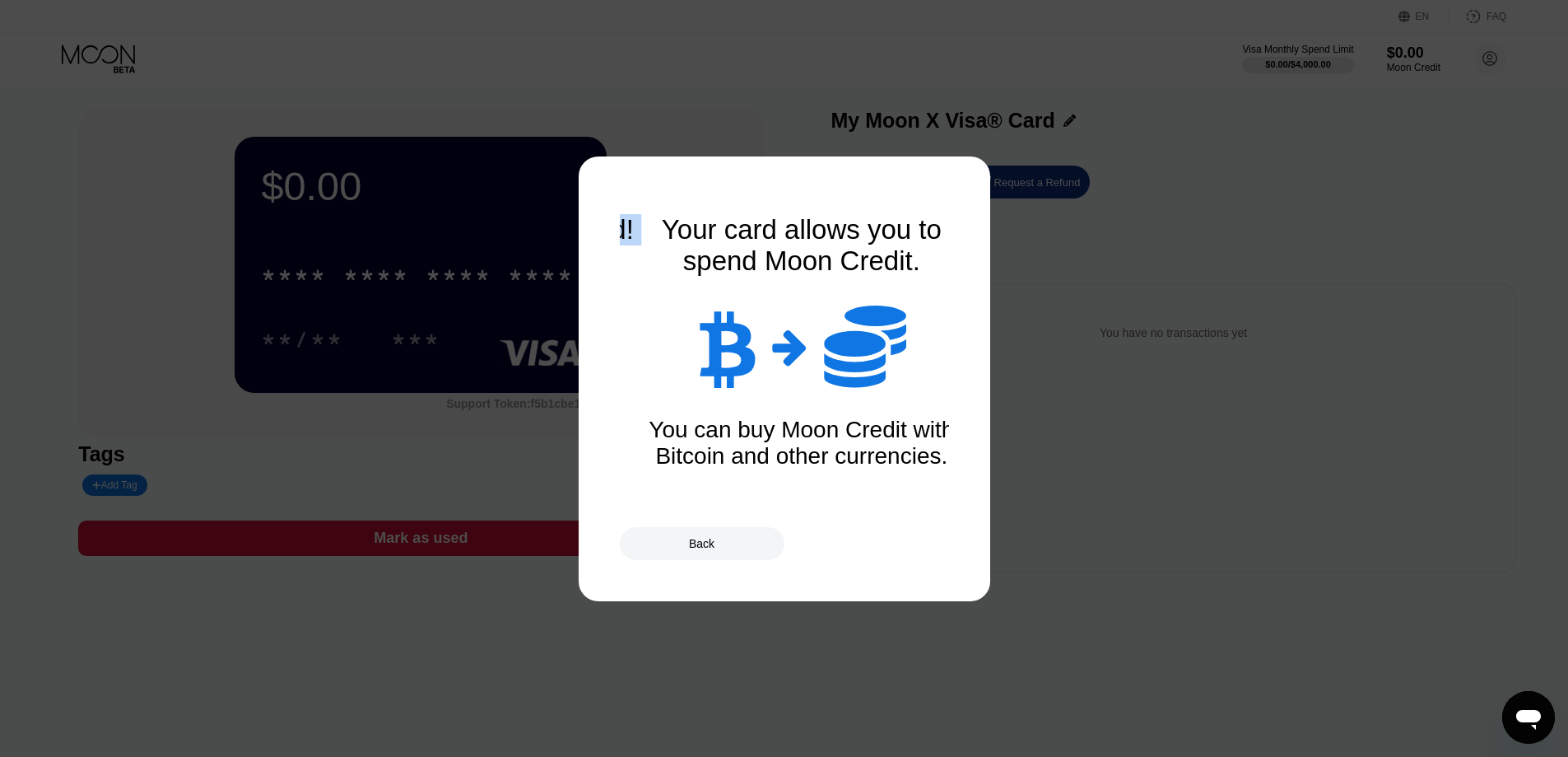
drag, startPoint x: 860, startPoint y: 381, endPoint x: 630, endPoint y: 438, distance: 237.0
click at [665, 401] on div "You've got a Moon X Card!  Spend in over 147 different countries around the wo…" at bounding box center [784, 378] width 329 height 330
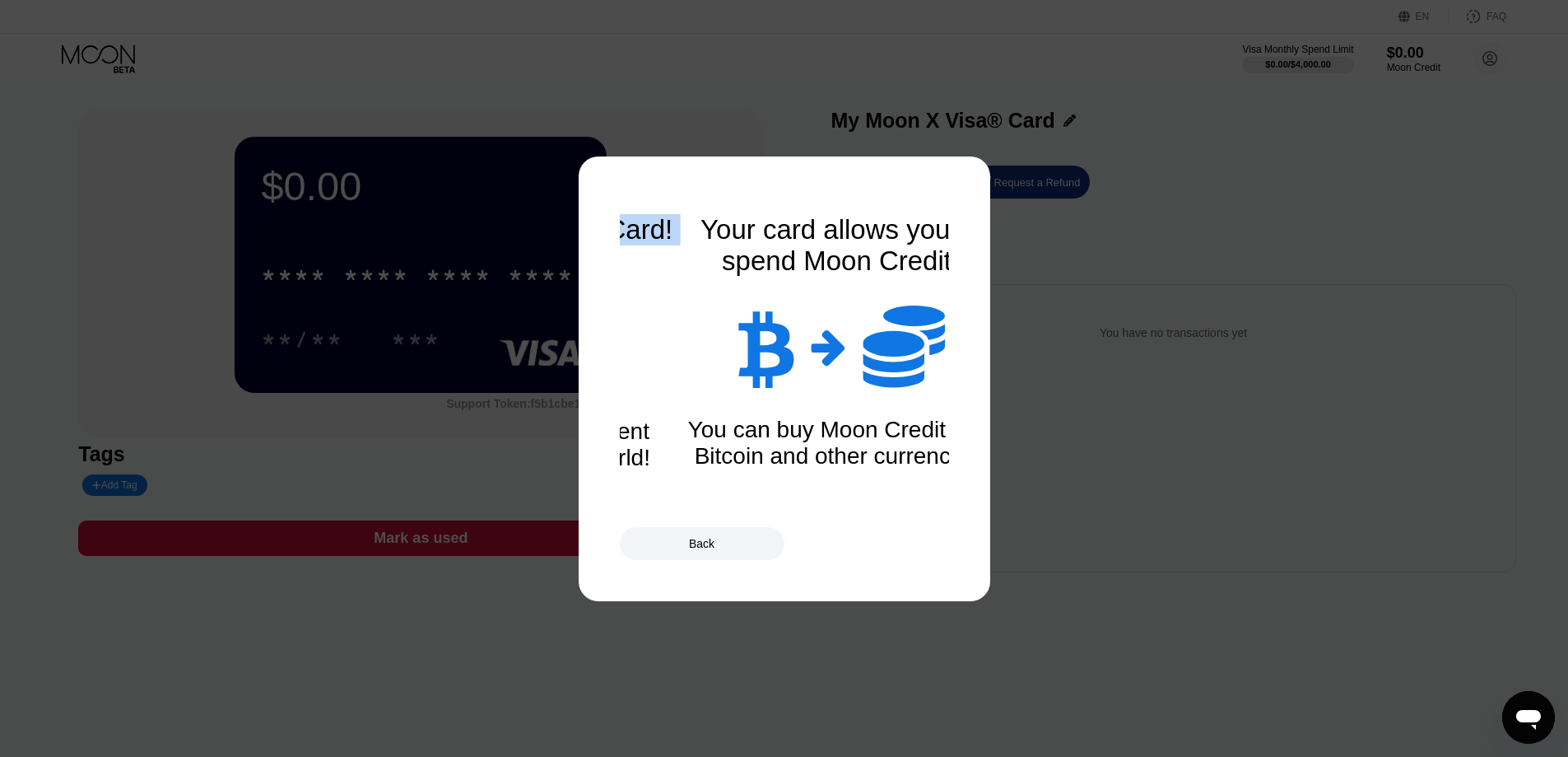
drag, startPoint x: 843, startPoint y: 406, endPoint x: 509, endPoint y: 458, distance: 338.0
click at [549, 448] on div "You've got a Moon X Card!  Spend in over 147 different countries around the wo…" at bounding box center [784, 378] width 1568 height 757
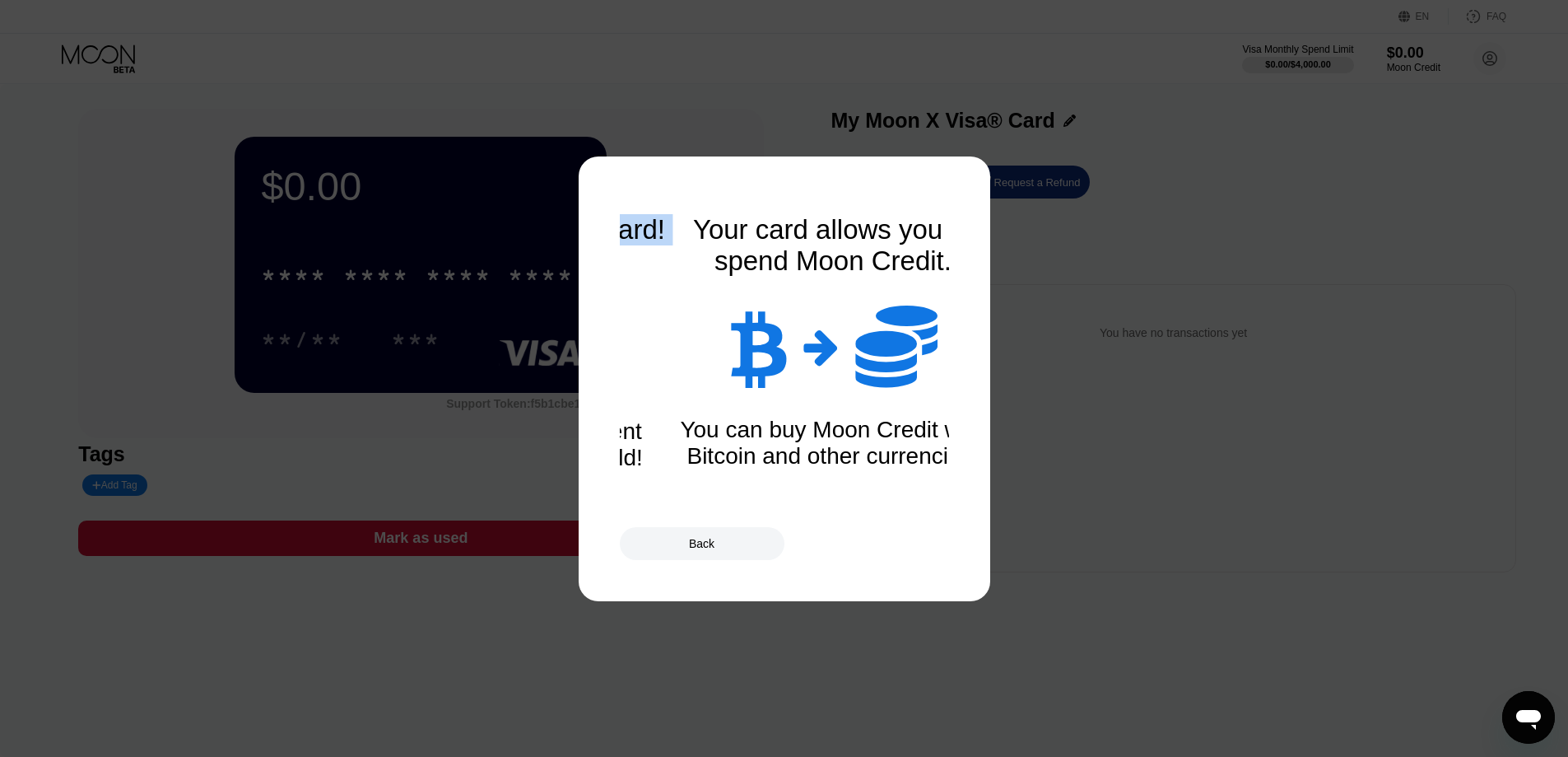
drag, startPoint x: 685, startPoint y: 410, endPoint x: 543, endPoint y: 452, distance: 148.1
click at [561, 436] on div "You've got a Moon X Card!  Spend in over 147 different countries around the wo…" at bounding box center [784, 378] width 1568 height 757
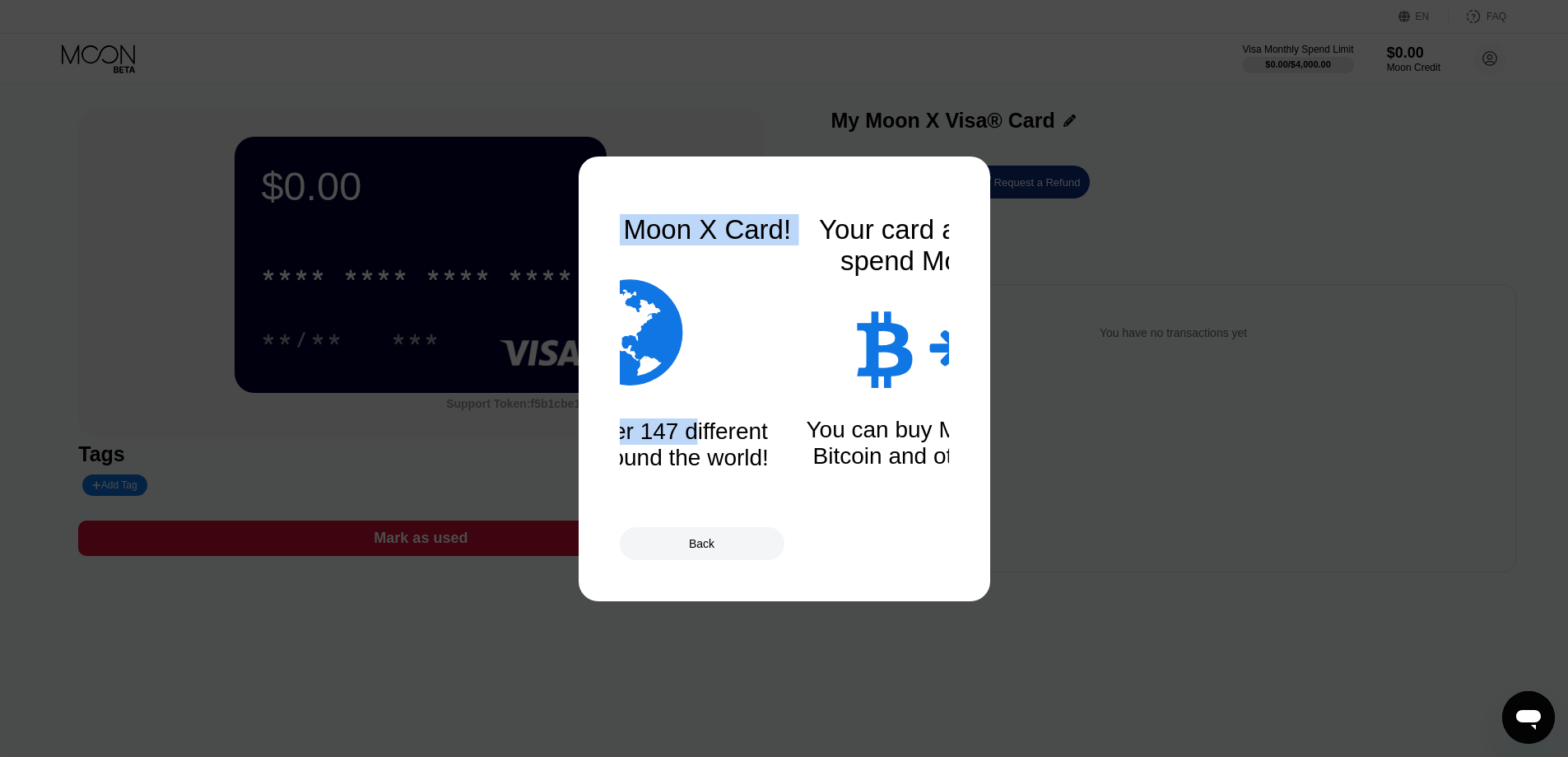
drag, startPoint x: 808, startPoint y: 389, endPoint x: 515, endPoint y: 457, distance: 300.8
click at [413, 397] on div "You've got a Moon X Card!  Spend in over 147 different countries around the wo…" at bounding box center [784, 378] width 1568 height 757
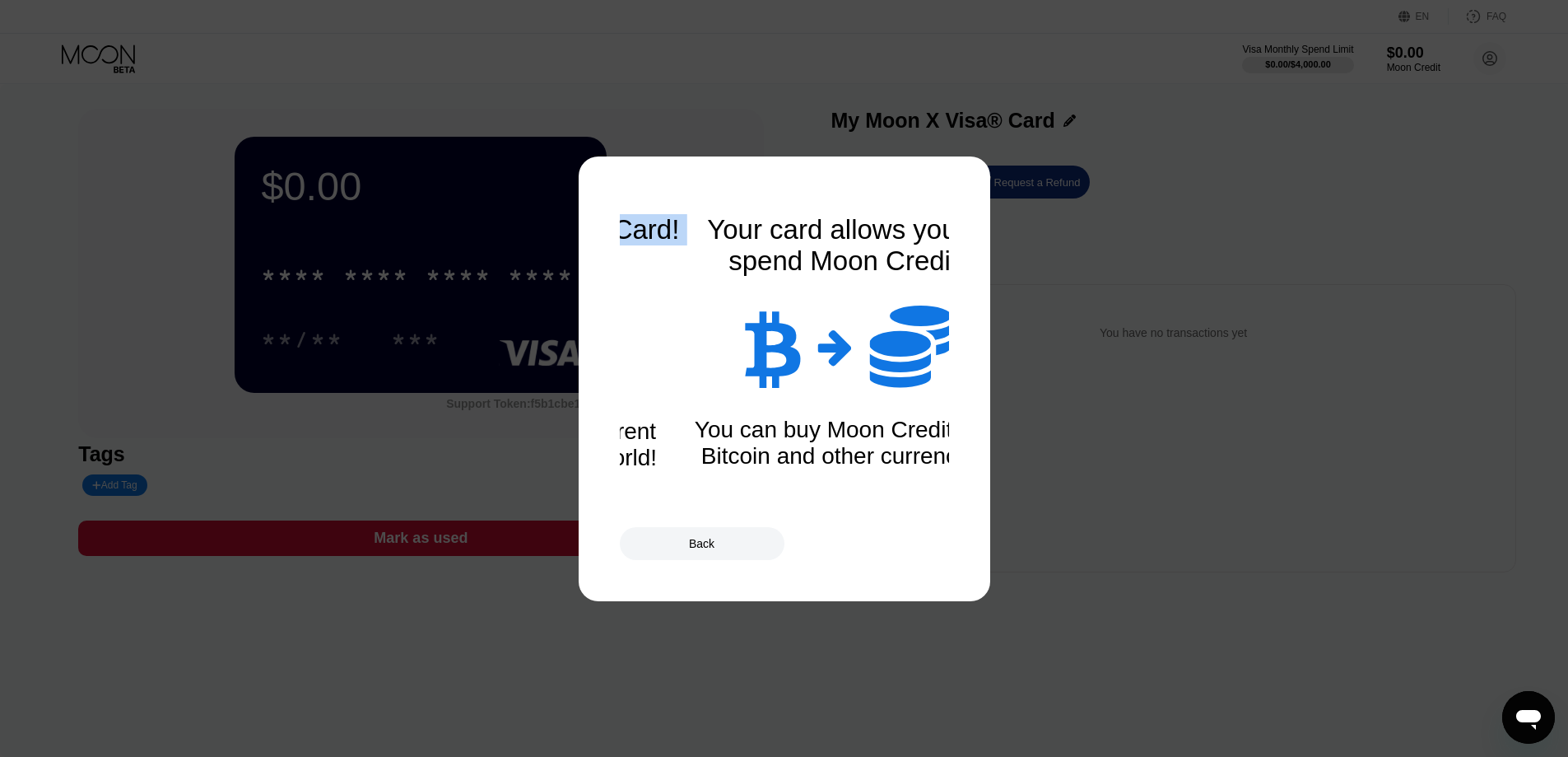
click at [716, 488] on div "Your card allows you to spend Moon Credit.    You can buy Moon Credit with B…" at bounding box center [847, 378] width 329 height 330
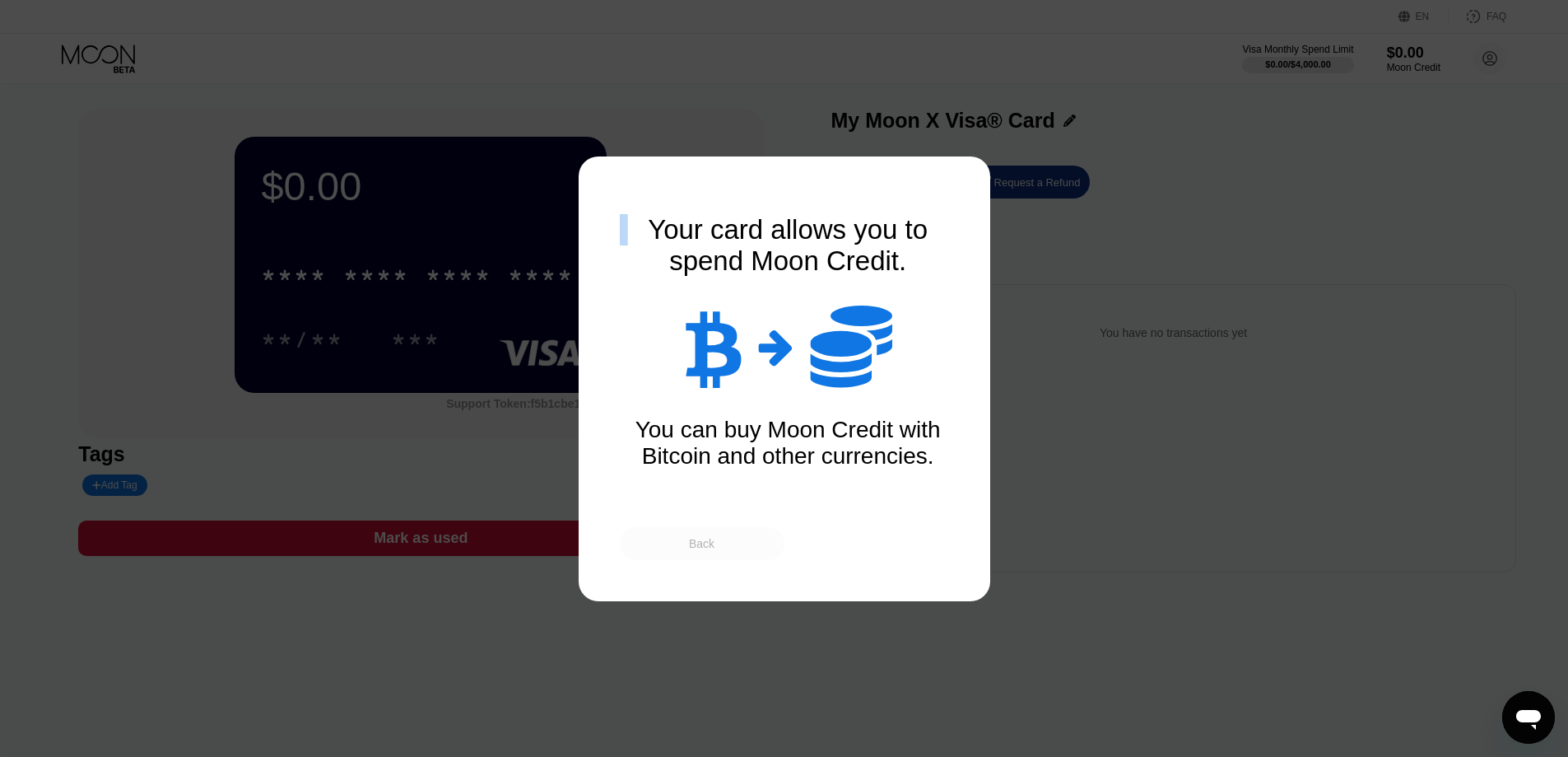
click at [711, 531] on div "Back" at bounding box center [702, 543] width 164 height 33
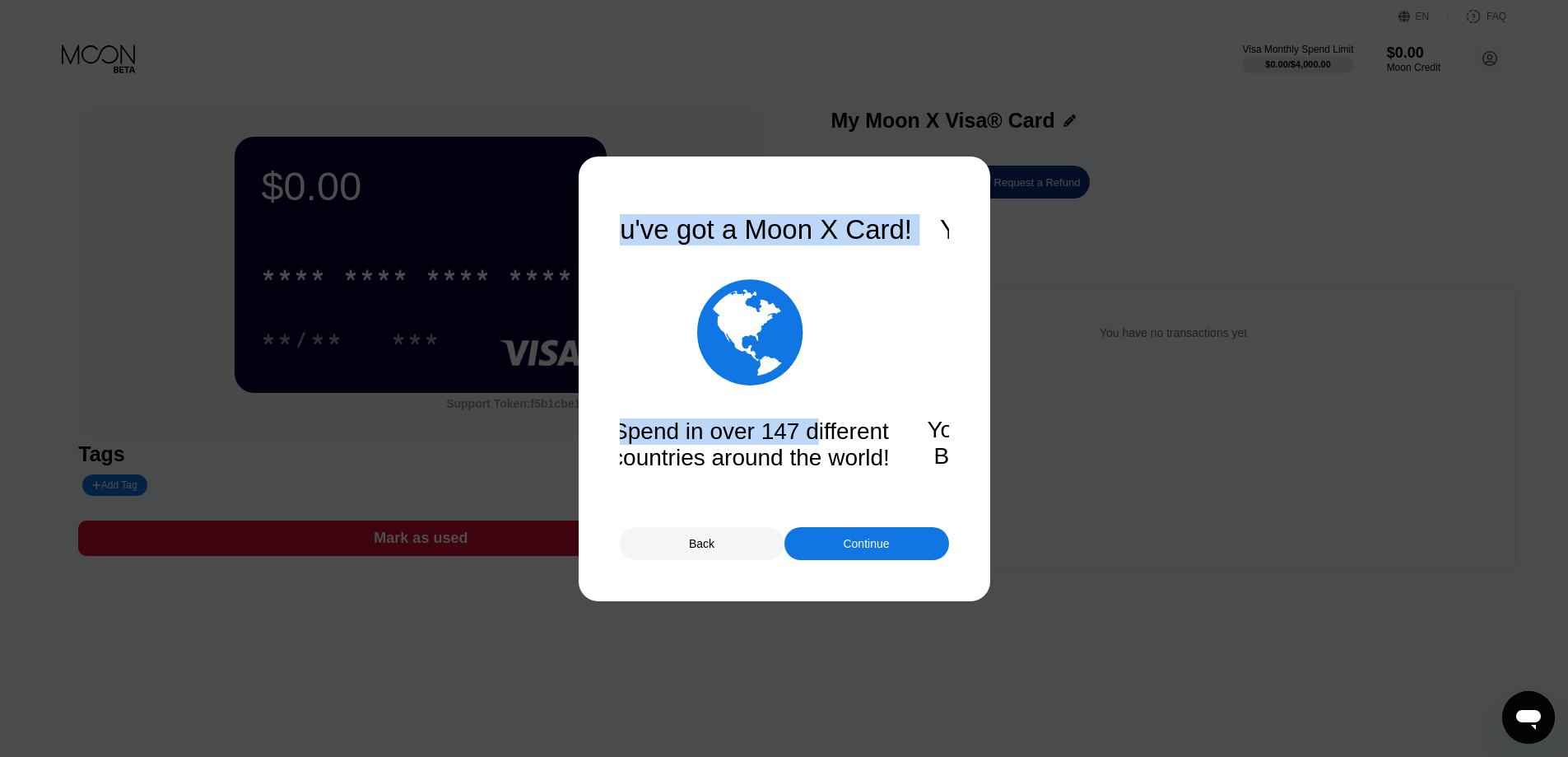
click at [824, 555] on div "Continue" at bounding box center [866, 543] width 164 height 33
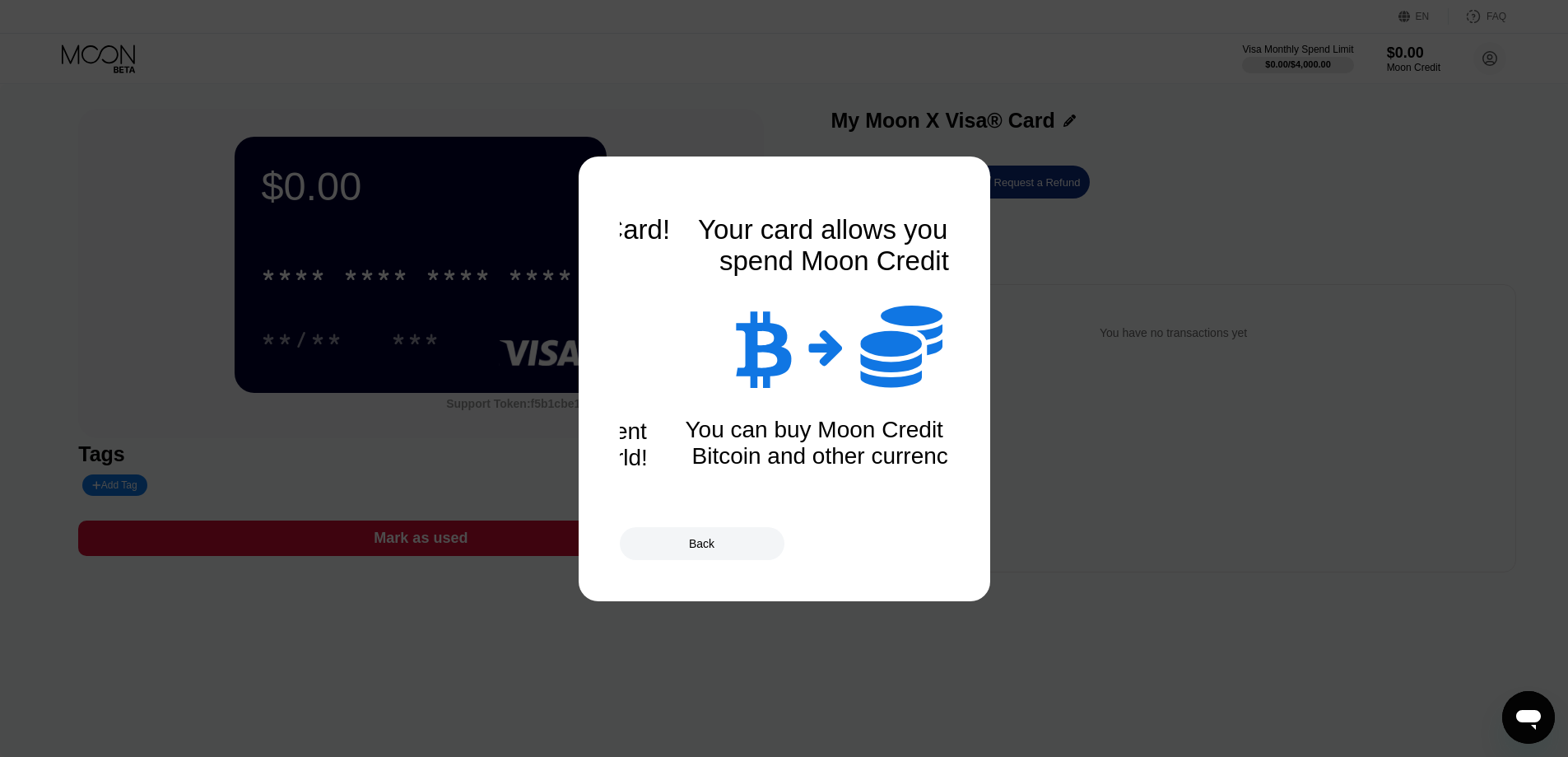
click at [841, 546] on div "Back" at bounding box center [784, 543] width 329 height 33
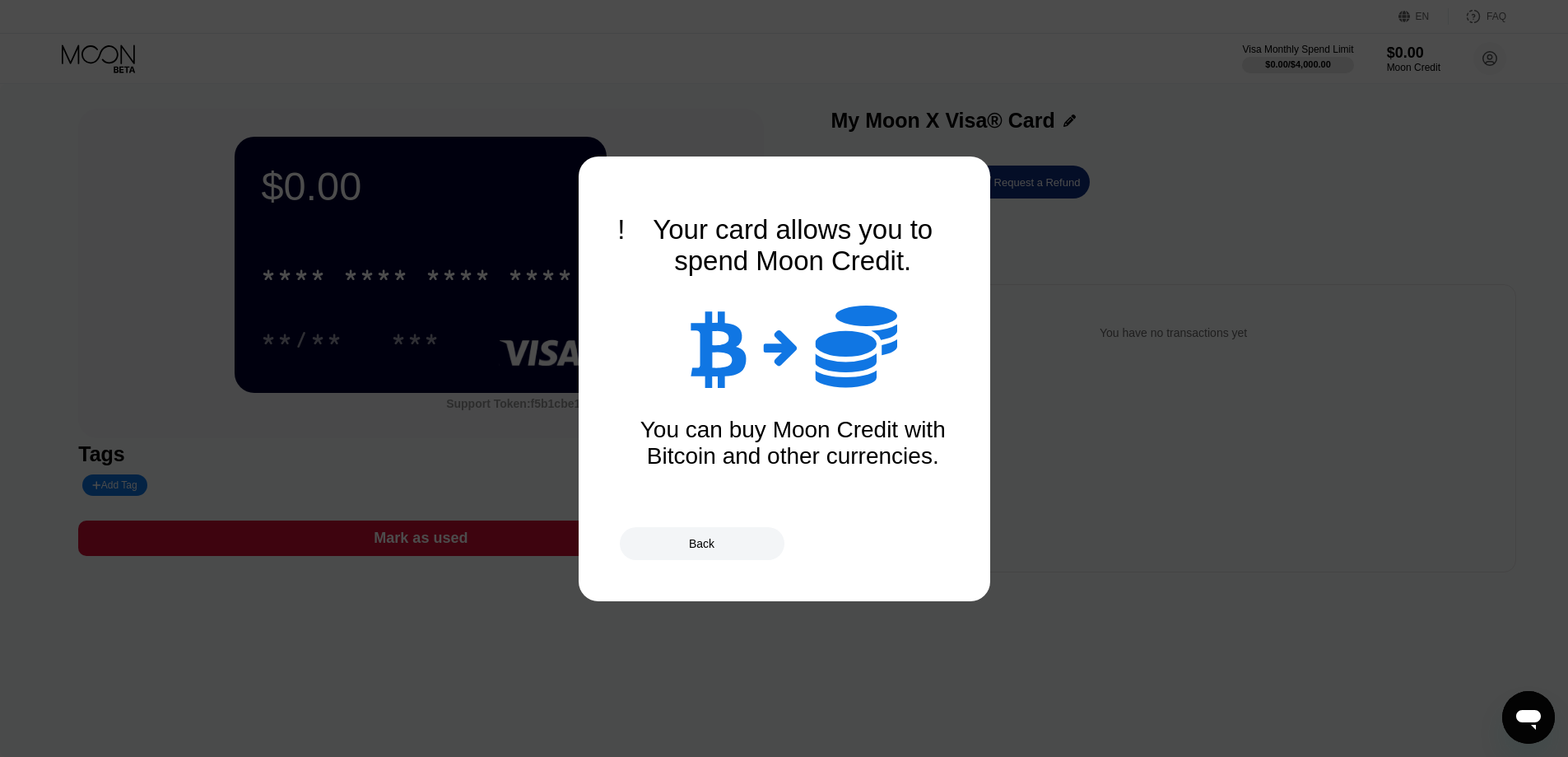
click at [848, 549] on div "Back" at bounding box center [784, 543] width 329 height 33
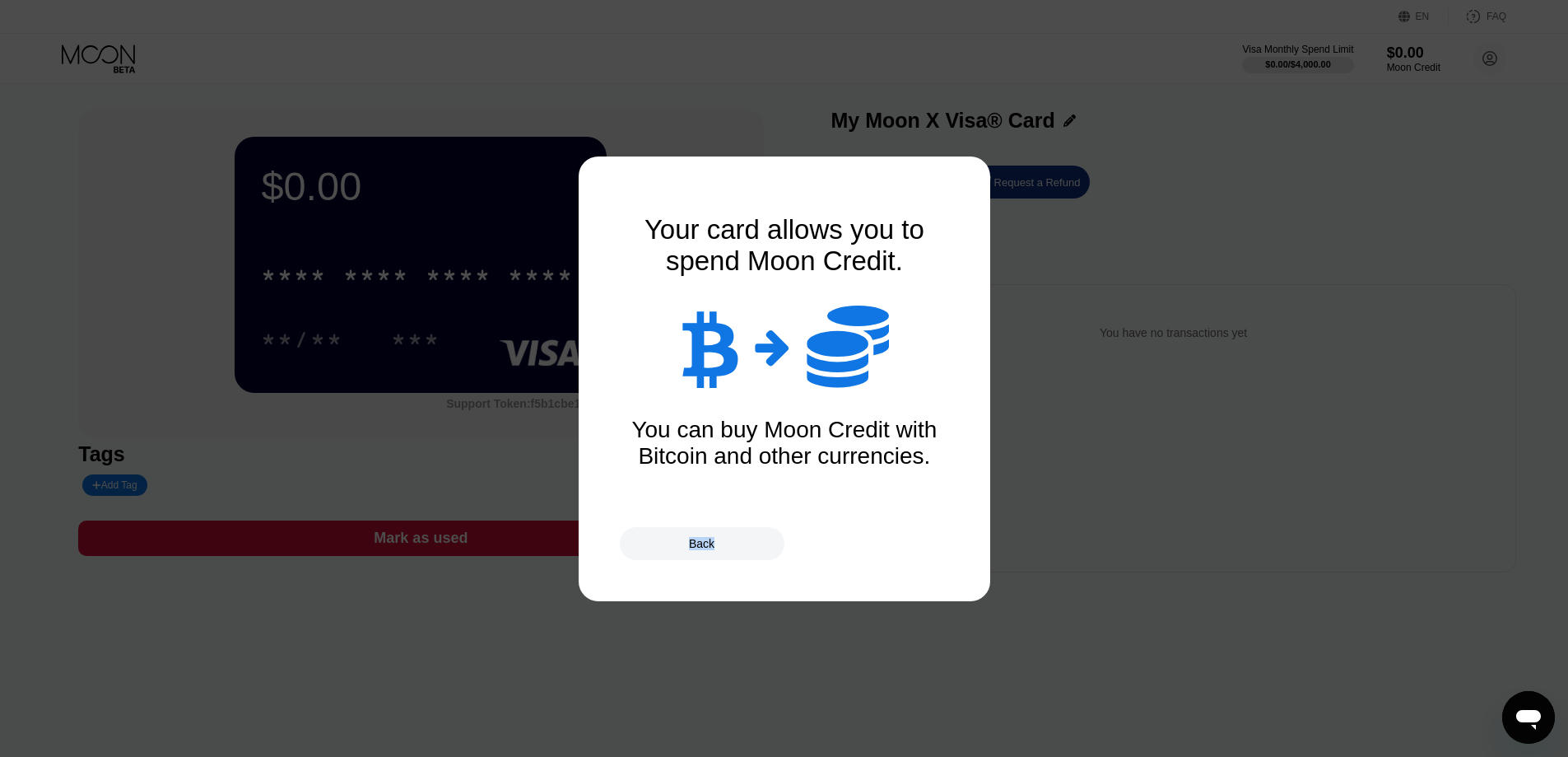
click at [848, 549] on div "Back" at bounding box center [784, 543] width 329 height 33
click at [850, 549] on div "Back" at bounding box center [784, 543] width 329 height 33
click at [748, 257] on div "You've got a Moon X Card!  Spend in over 147 different countries around the wo…" at bounding box center [784, 378] width 329 height 330
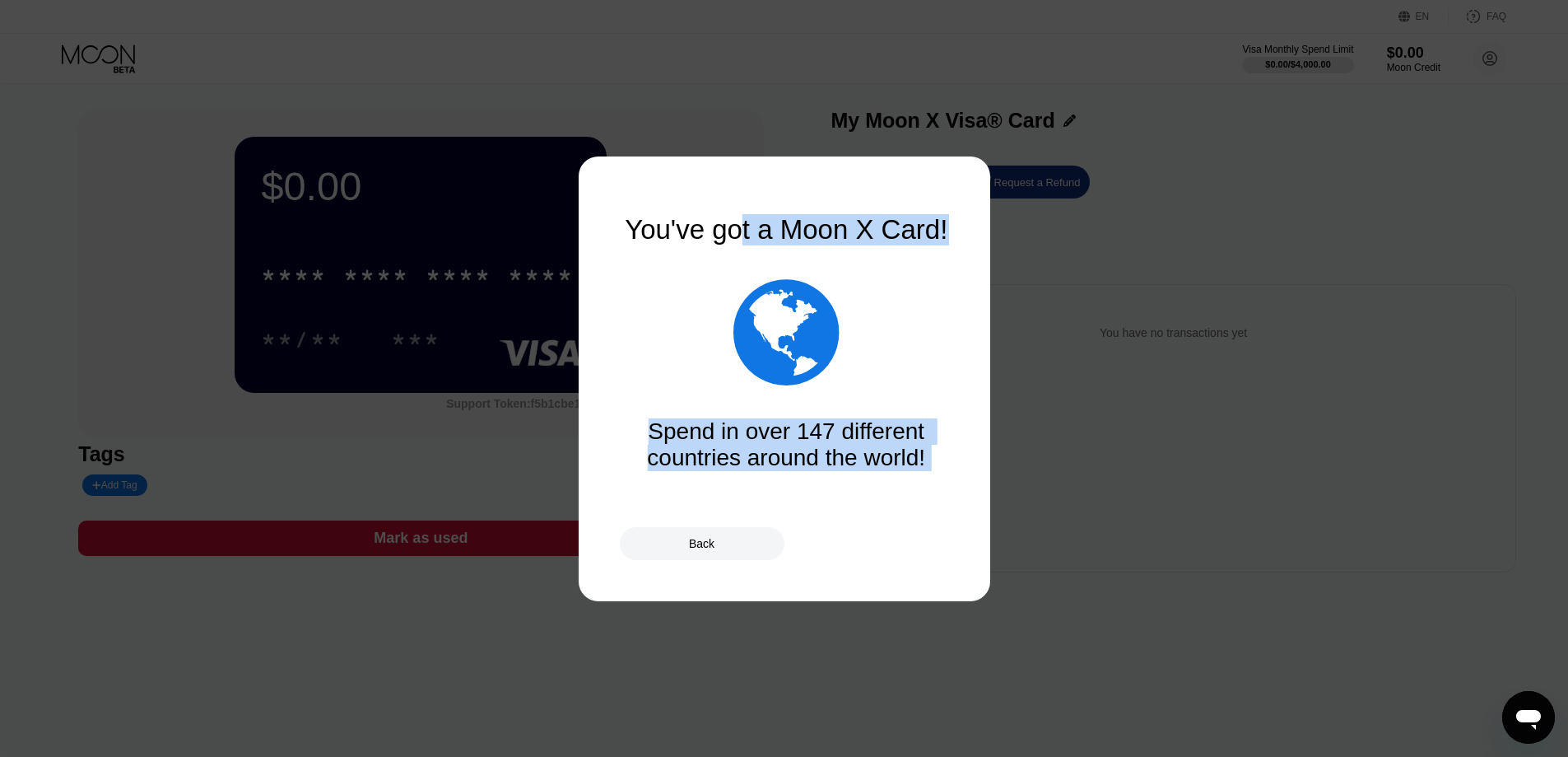
click at [817, 447] on div "Spend in over 147 different countries around the world!" at bounding box center [786, 445] width 329 height 53
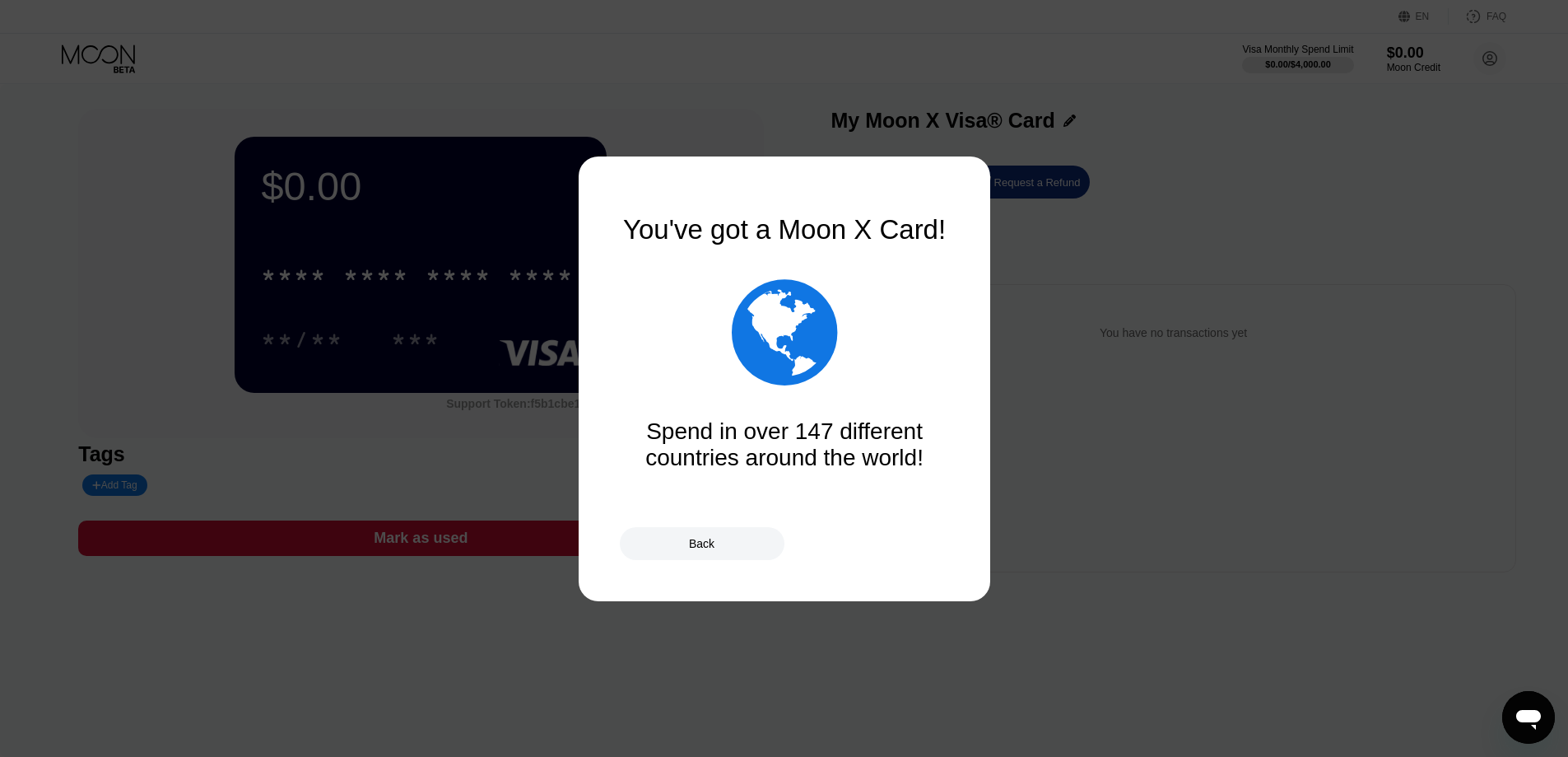
click at [710, 564] on div at bounding box center [789, 378] width 1580 height 757
click at [706, 540] on div "Back" at bounding box center [702, 543] width 26 height 13
click at [714, 548] on div "Back" at bounding box center [702, 543] width 26 height 13
click at [714, 548] on div "Back Continue" at bounding box center [784, 543] width 329 height 33
click at [714, 548] on div "Continue" at bounding box center [784, 543] width 329 height 33
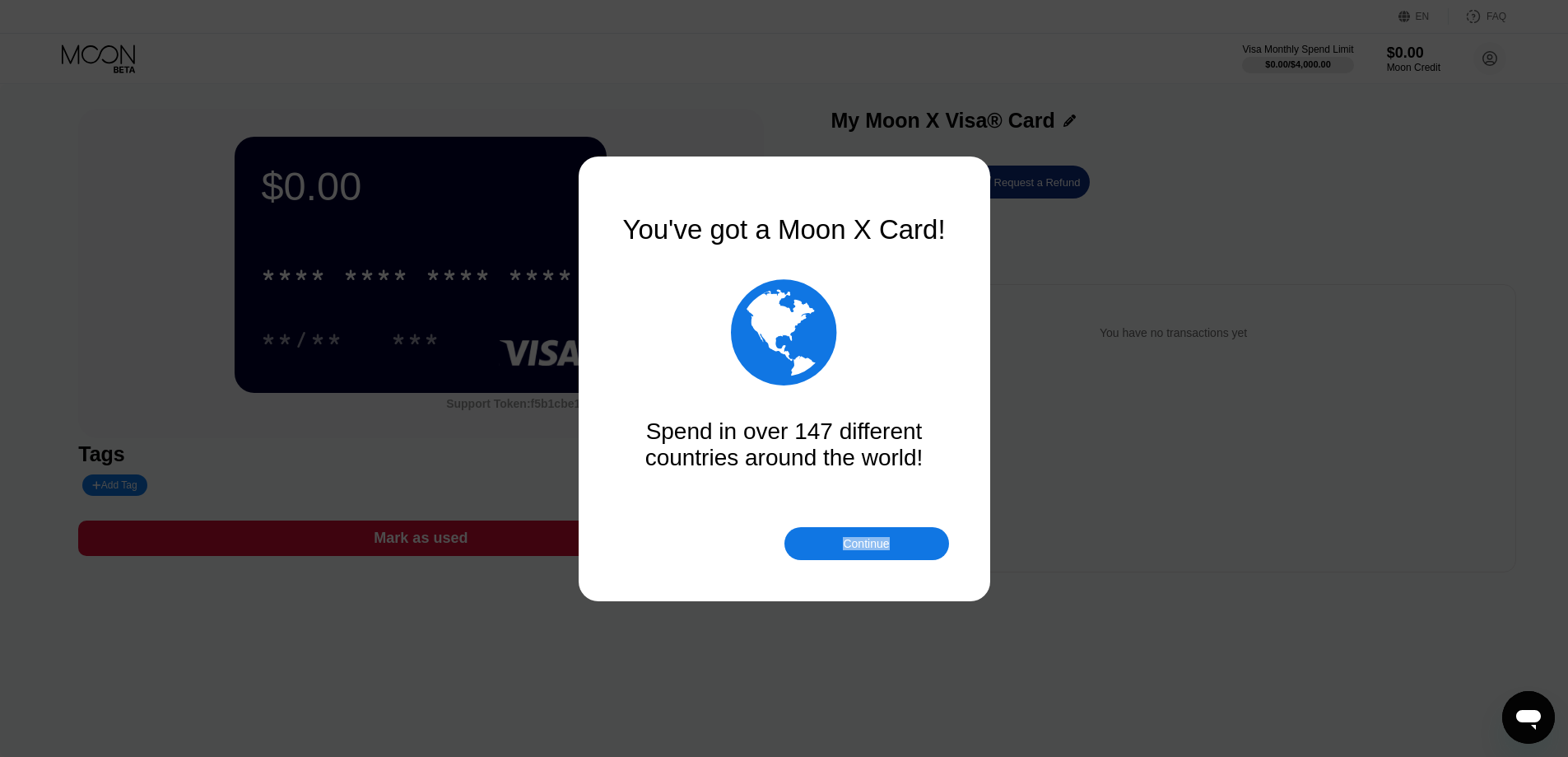
click at [858, 549] on div "Continue" at bounding box center [865, 543] width 46 height 13
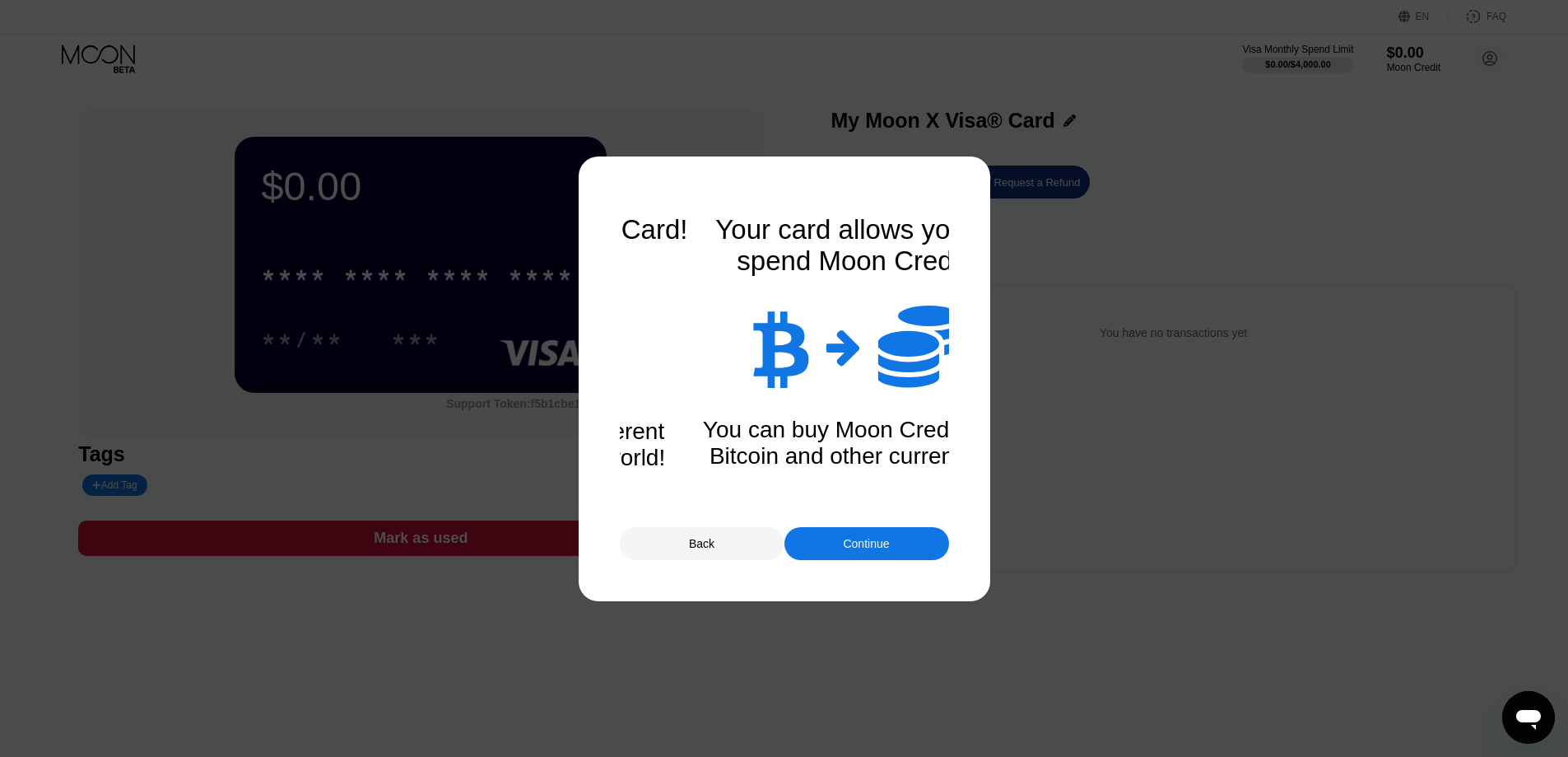
click at [858, 549] on div "Continue" at bounding box center [865, 543] width 46 height 13
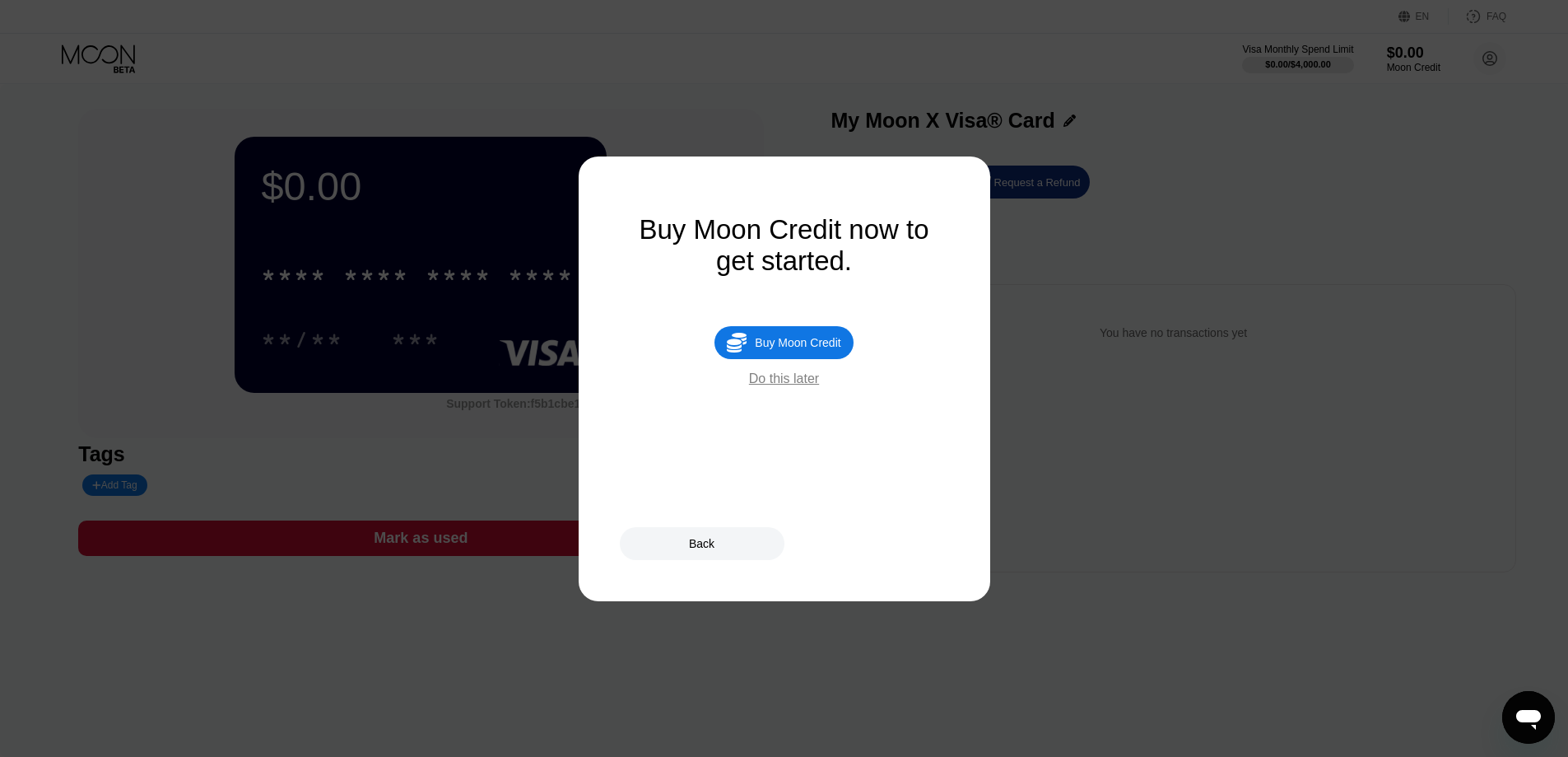
click at [782, 386] on div "Do this later" at bounding box center [784, 379] width 70 height 15
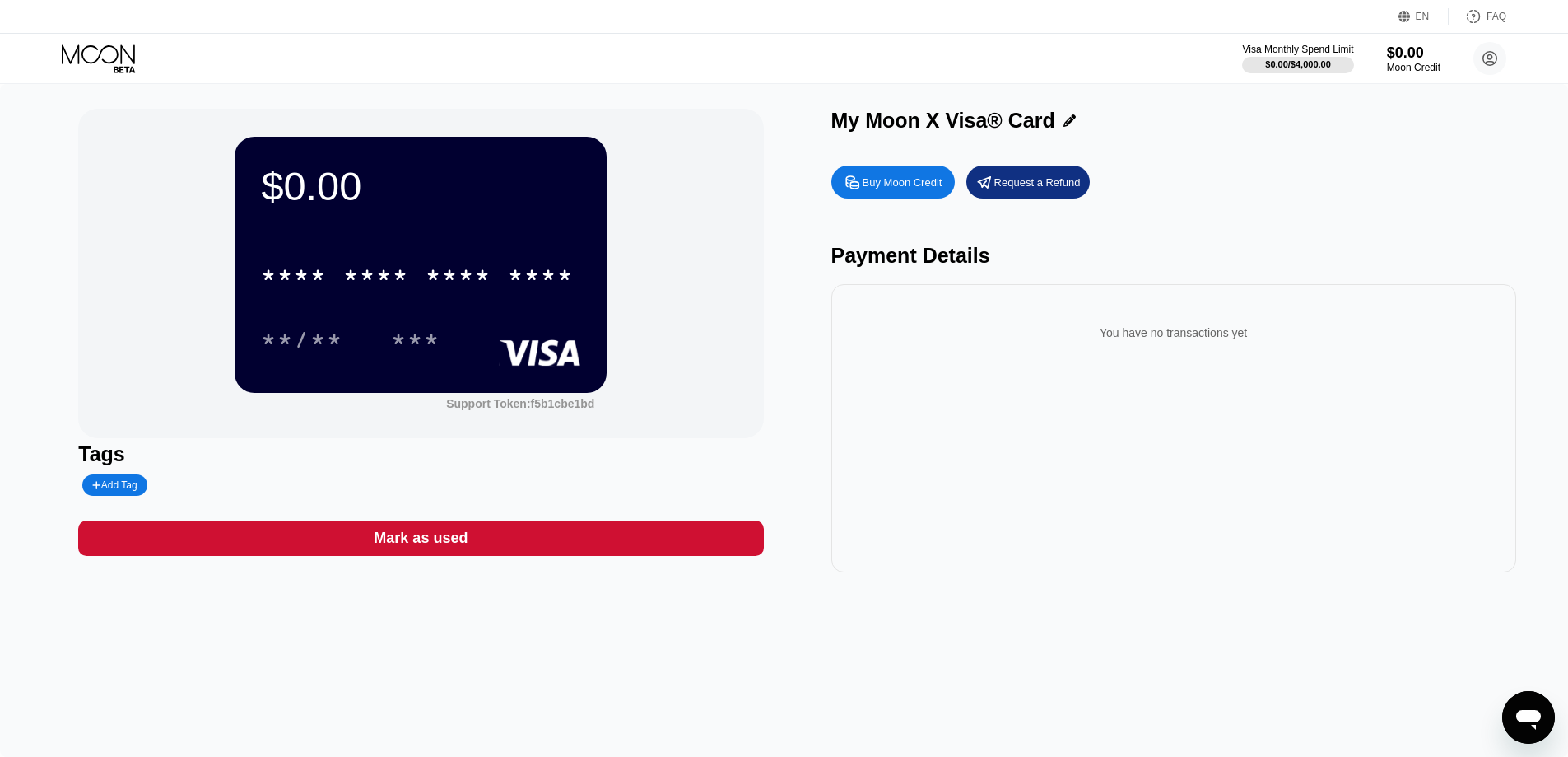
click at [614, 504] on div "$0.00 * * * * * * * * * * * * **** **/** *** Support Token: f5b1cbe1bd Tags Add…" at bounding box center [421, 341] width 685 height 464
click at [926, 117] on div "$0.00 * * * * * * * * * * * * **** **/** *** Support Token: f5b1cbe1bd Tags Add…" at bounding box center [784, 420] width 1568 height 673
drag, startPoint x: 950, startPoint y: 357, endPoint x: 921, endPoint y: 308, distance: 56.9
click at [950, 356] on div "You have no transactions yet" at bounding box center [1173, 332] width 658 height 46
click at [915, 268] on div "Payment Details" at bounding box center [1174, 256] width 685 height 24
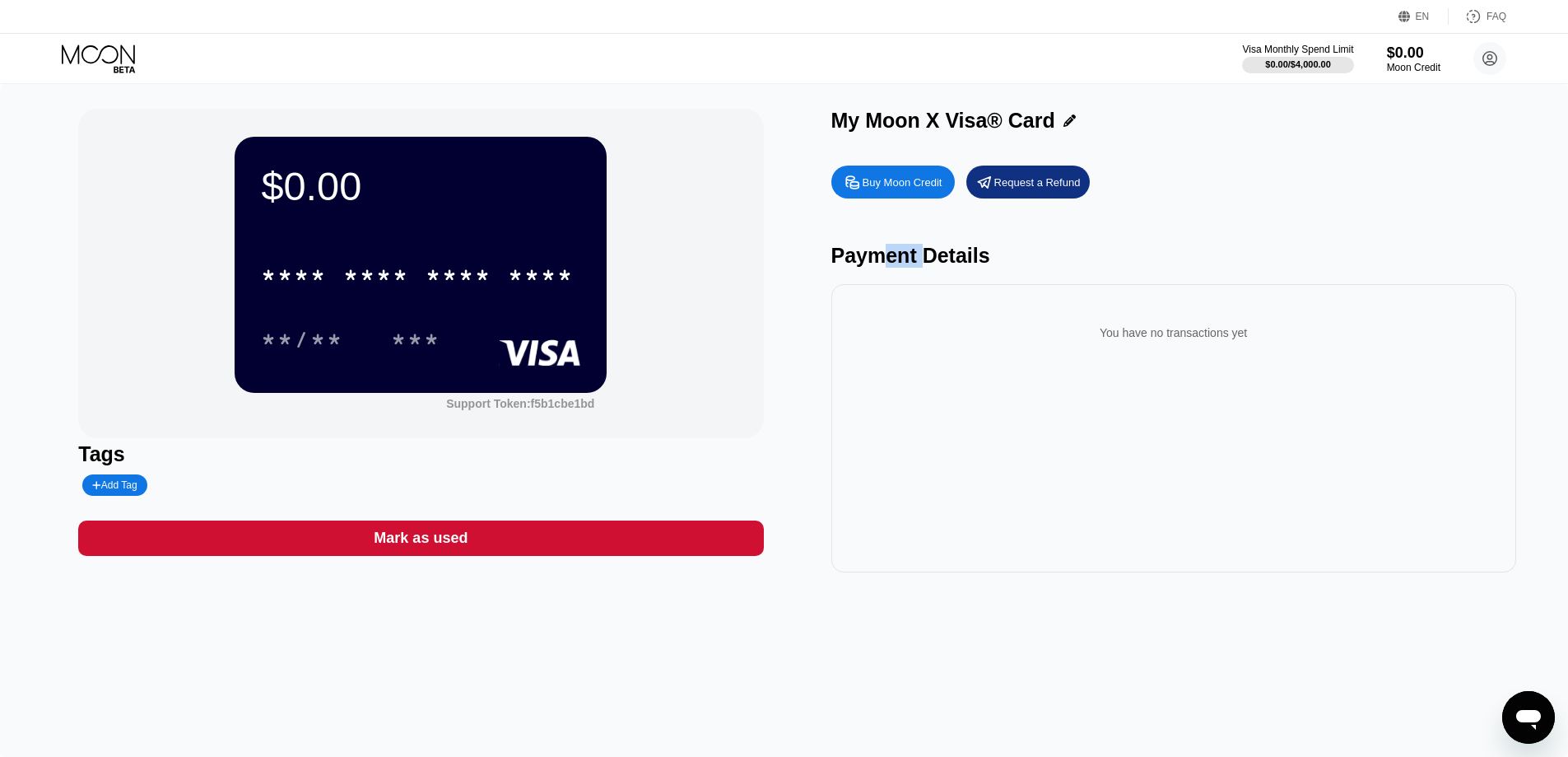
drag, startPoint x: 1016, startPoint y: 295, endPoint x: 1046, endPoint y: 384, distance: 93.9
click at [1021, 306] on div "Buy Moon Credit Request a Refund Payment Details You have no transactions yet" at bounding box center [1174, 364] width 685 height 415
click at [1049, 391] on div "You have no transactions yet" at bounding box center [1174, 428] width 685 height 289
click at [508, 322] on div "**/** ***" at bounding box center [421, 339] width 319 height 41
click at [457, 408] on div "Support Token: f5b1cbe1bd" at bounding box center [520, 404] width 148 height 13
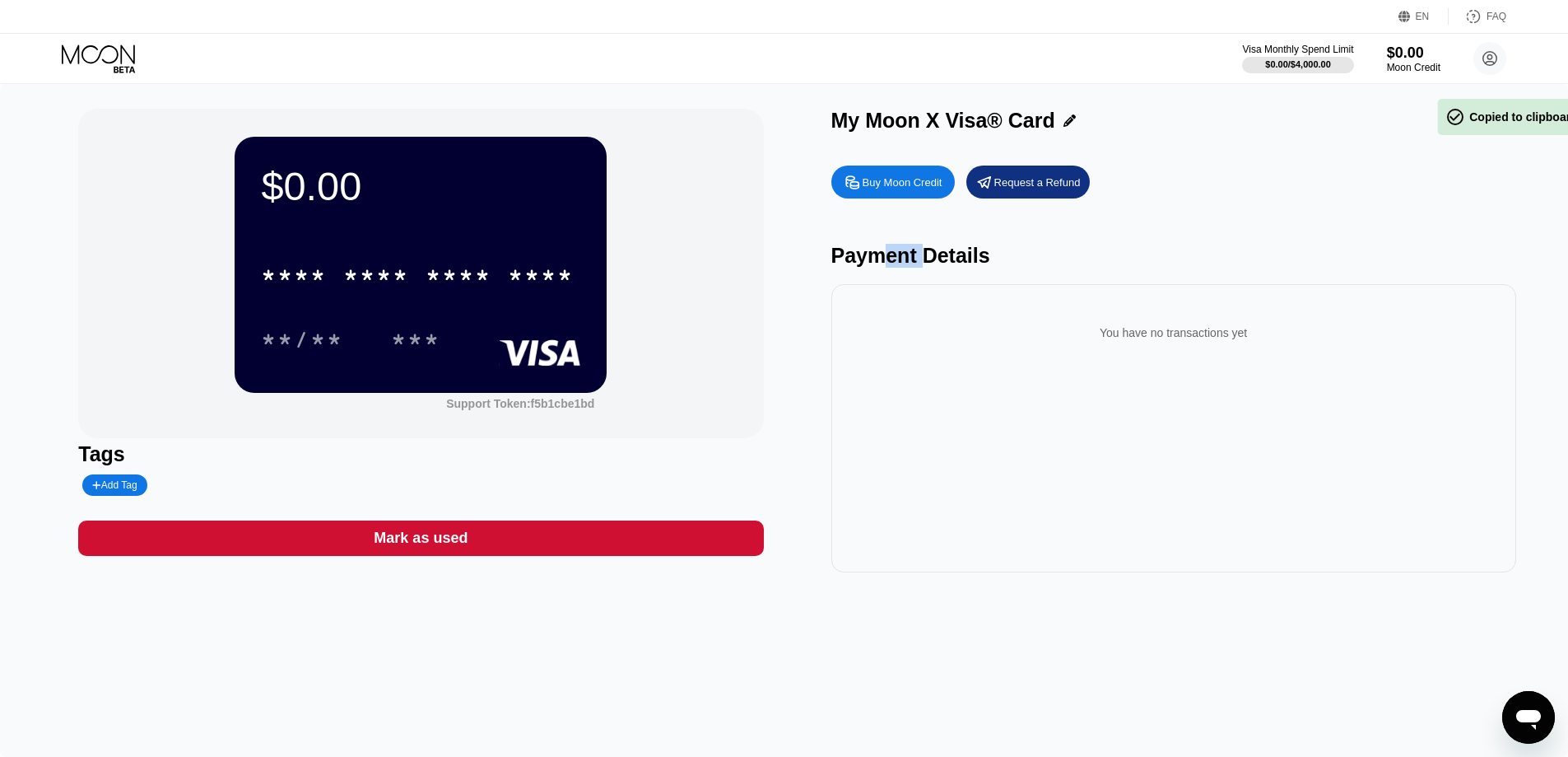
click at [127, 482] on div "Add Tag" at bounding box center [114, 484] width 64 height 21
click at [248, 490] on icon at bounding box center [248, 485] width 10 height 10
click at [342, 545] on div "Mark as used" at bounding box center [421, 538] width 685 height 36
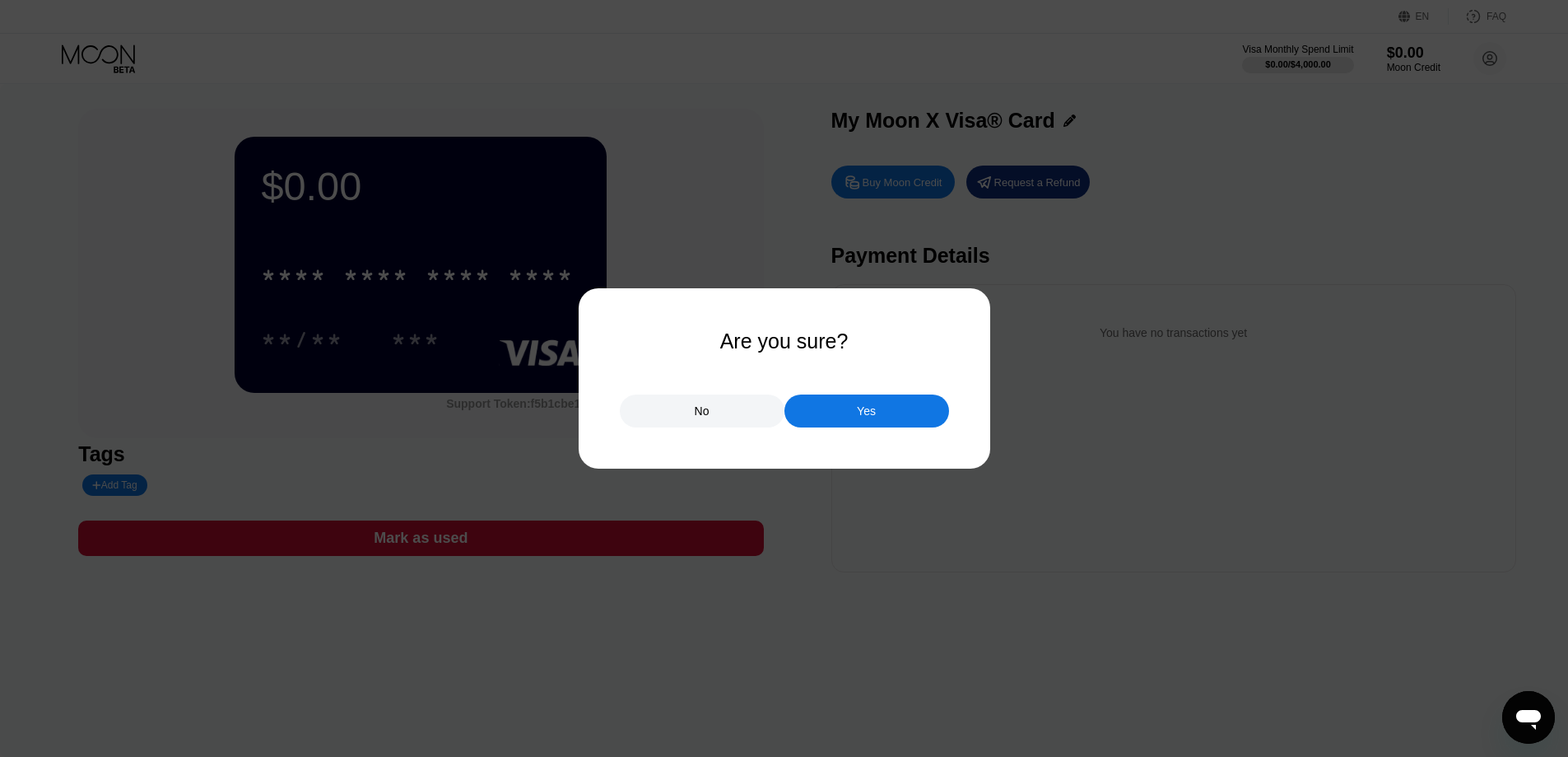
click at [832, 413] on div "Yes" at bounding box center [866, 411] width 164 height 33
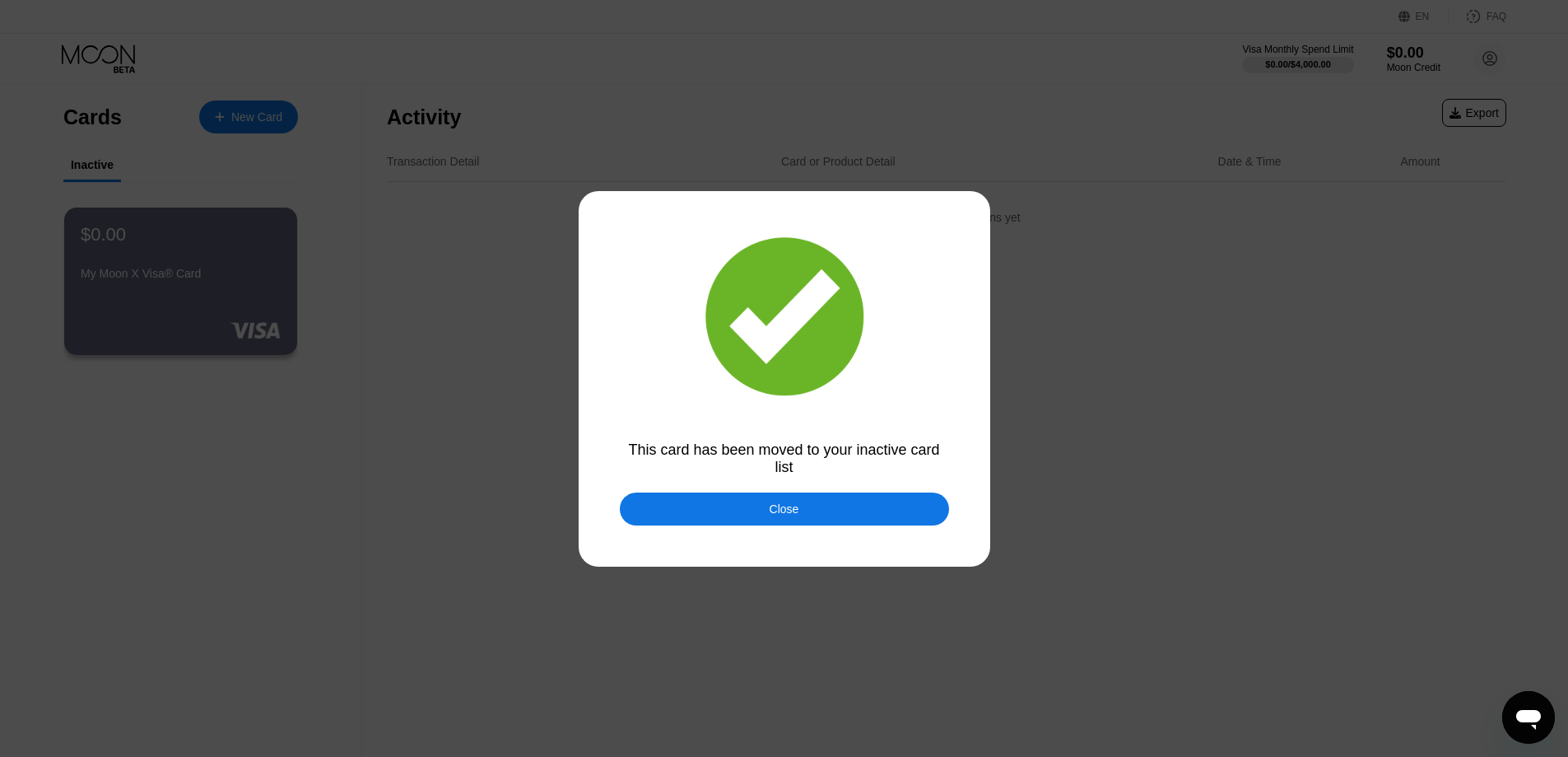
click at [752, 514] on div "Close" at bounding box center [784, 509] width 329 height 33
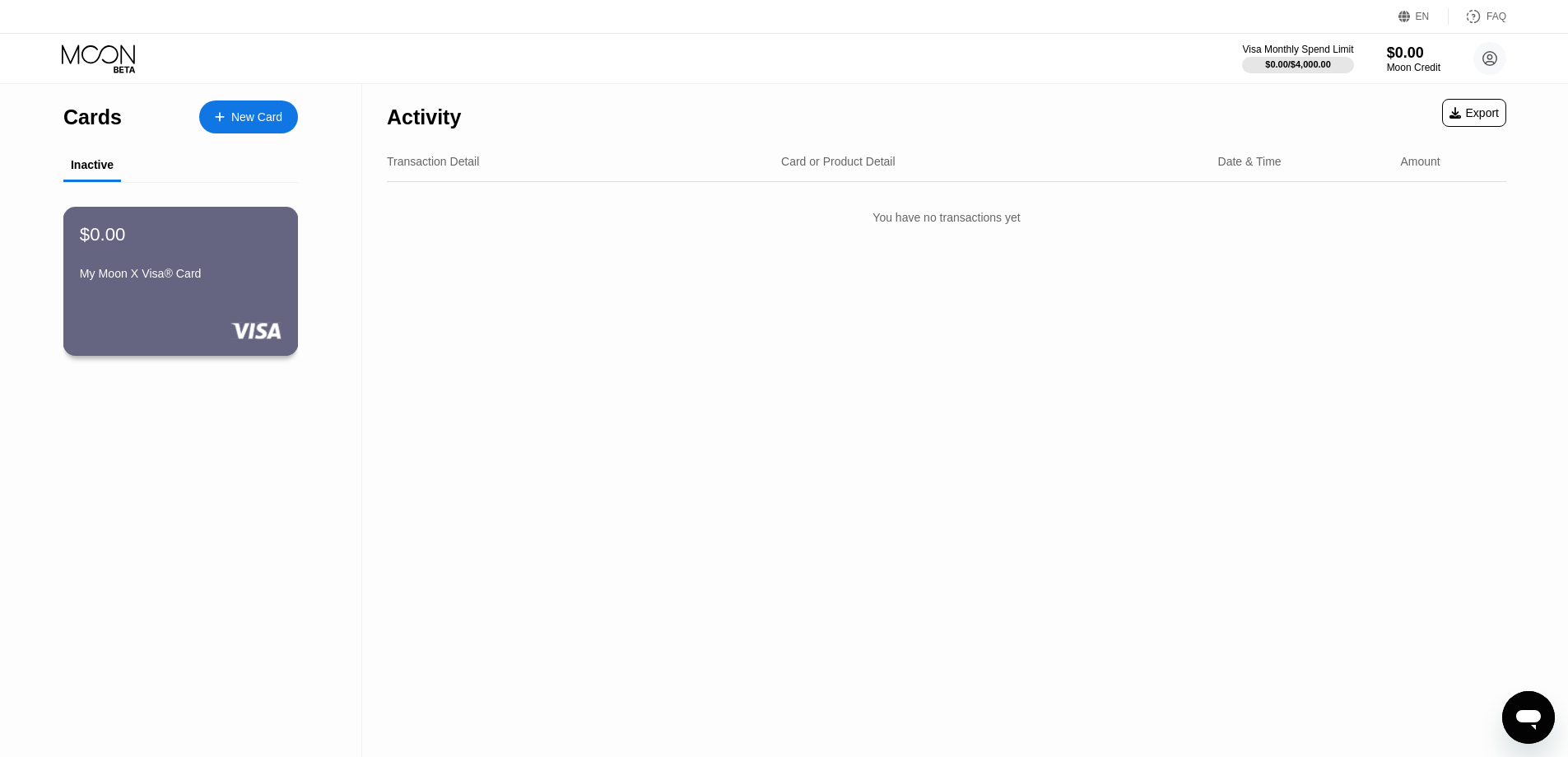
click at [170, 280] on div "My Moon X Visa® Card" at bounding box center [180, 273] width 202 height 13
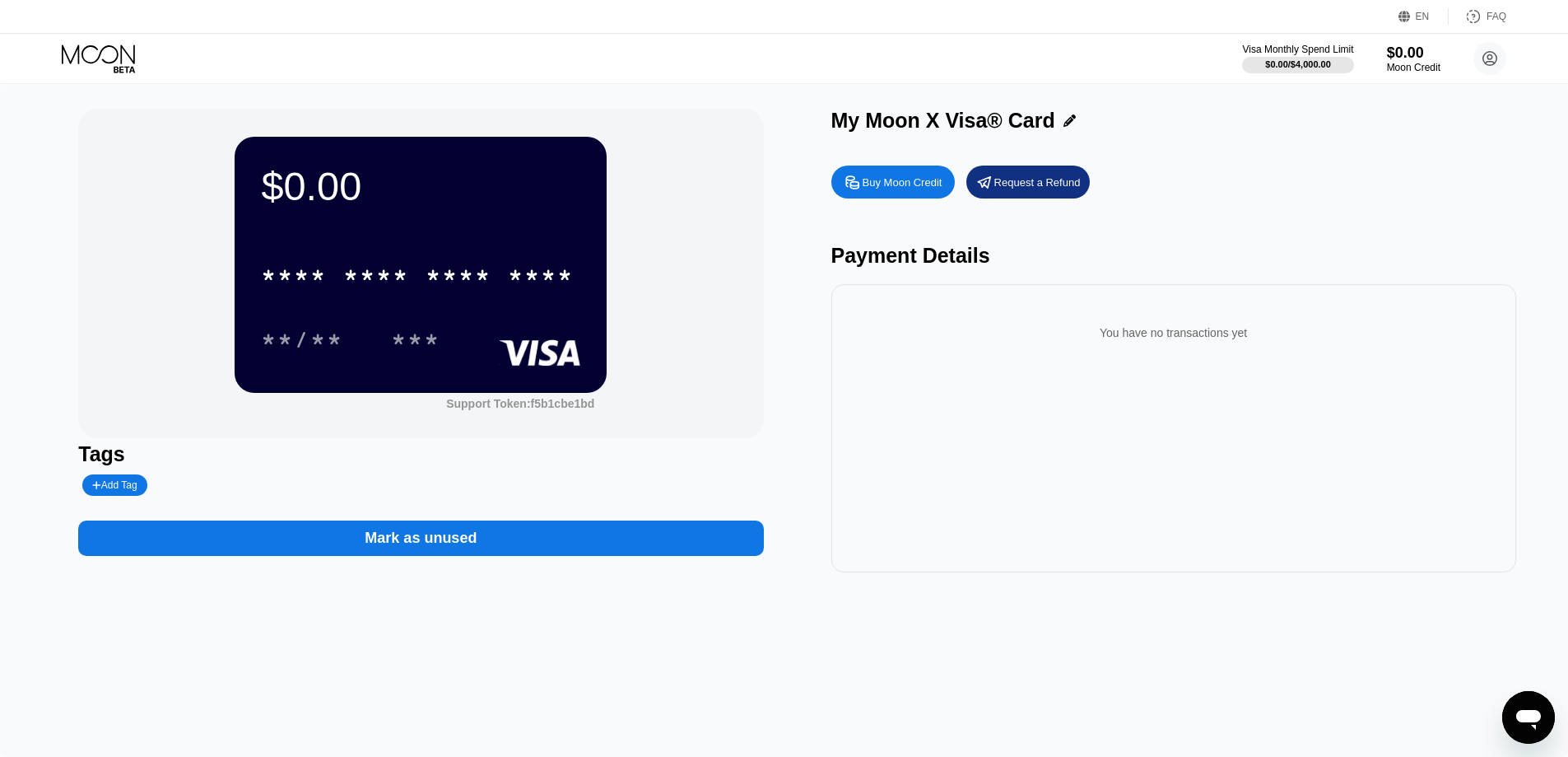
click at [389, 290] on div "* * * *" at bounding box center [376, 277] width 66 height 26
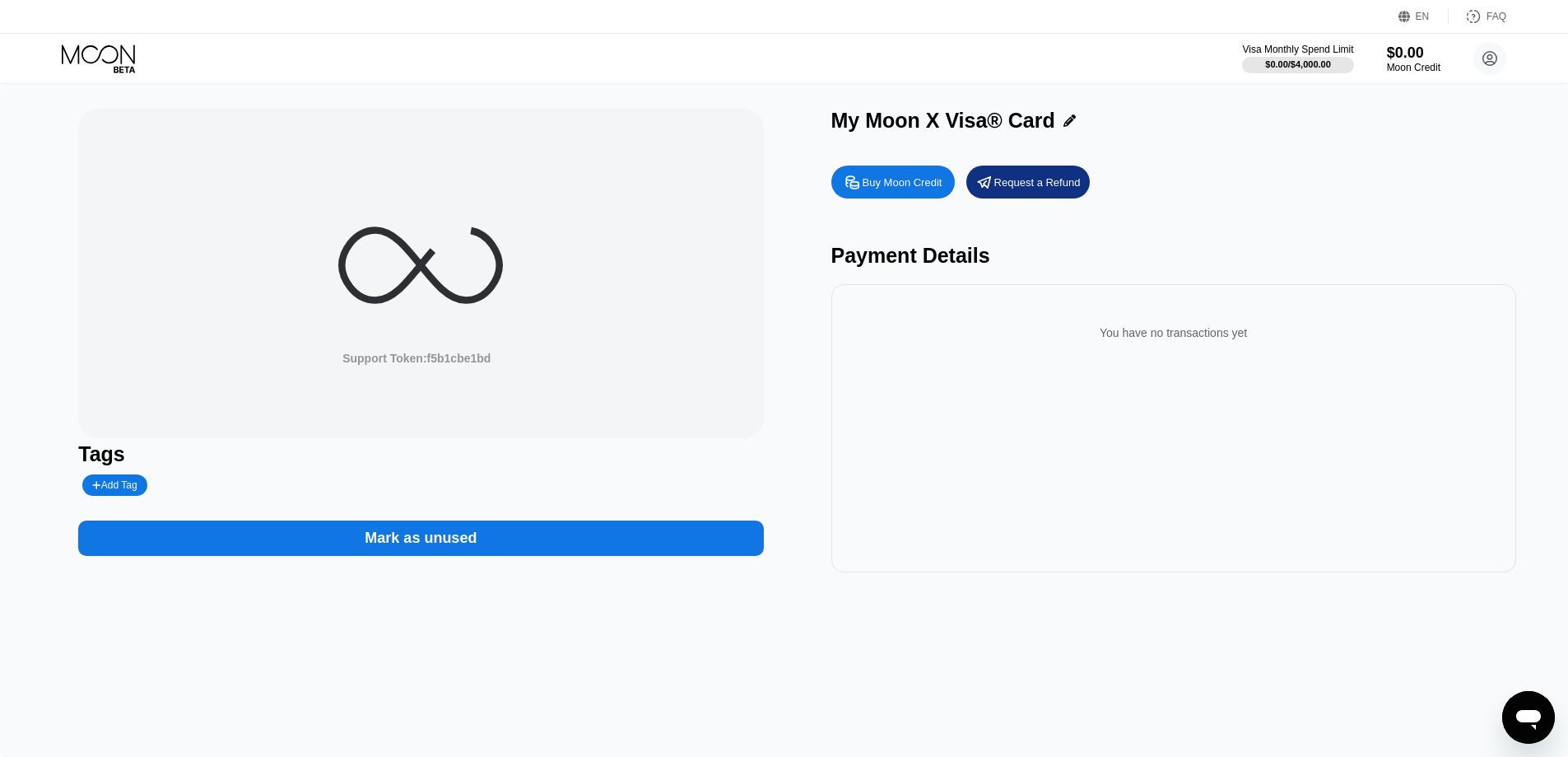
click at [328, 278] on div "Support Token: f5b1cbe1bd" at bounding box center [421, 273] width 685 height 330
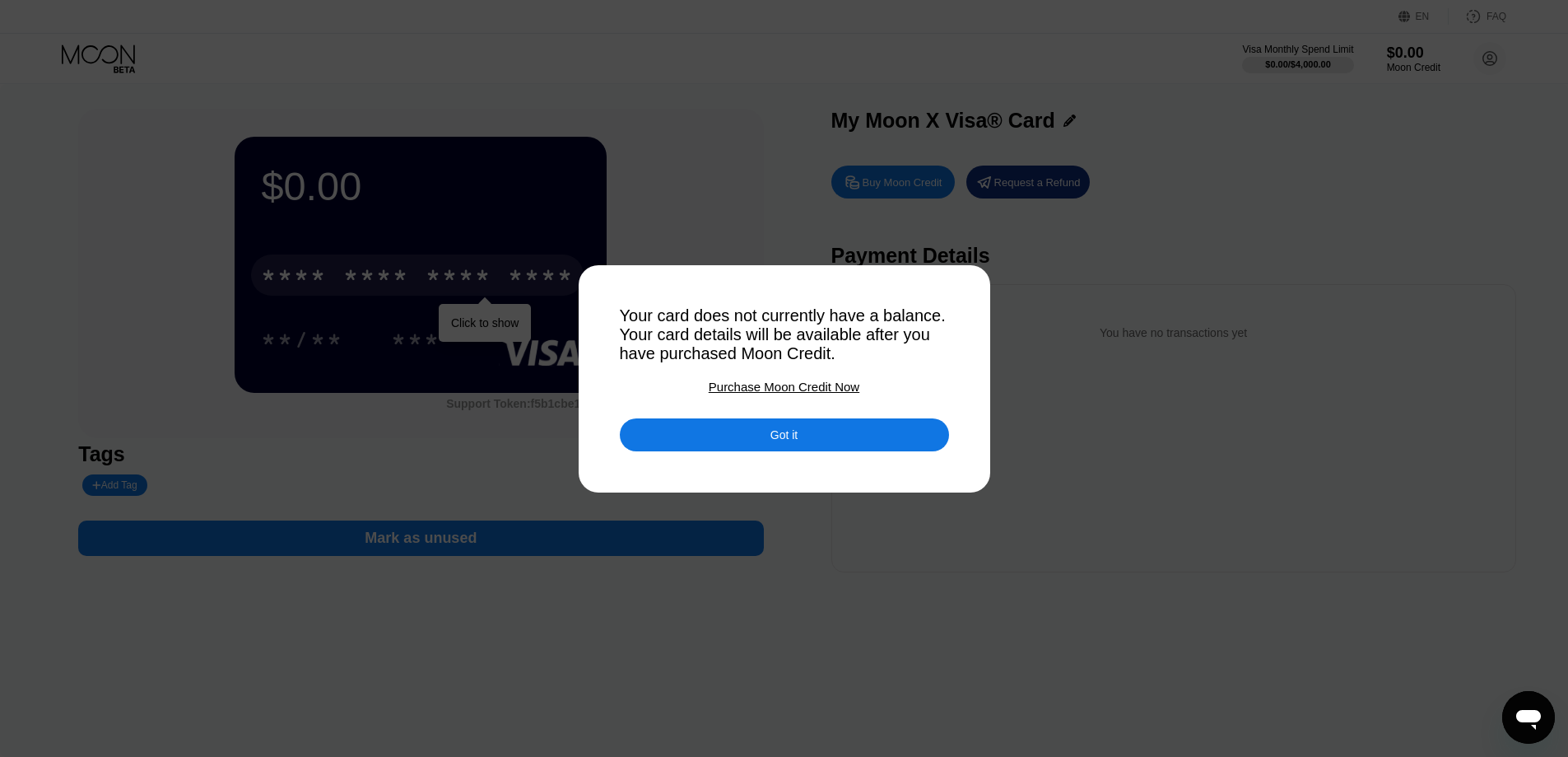
click at [839, 390] on div "Purchase Moon Credit Now" at bounding box center [783, 386] width 151 height 14
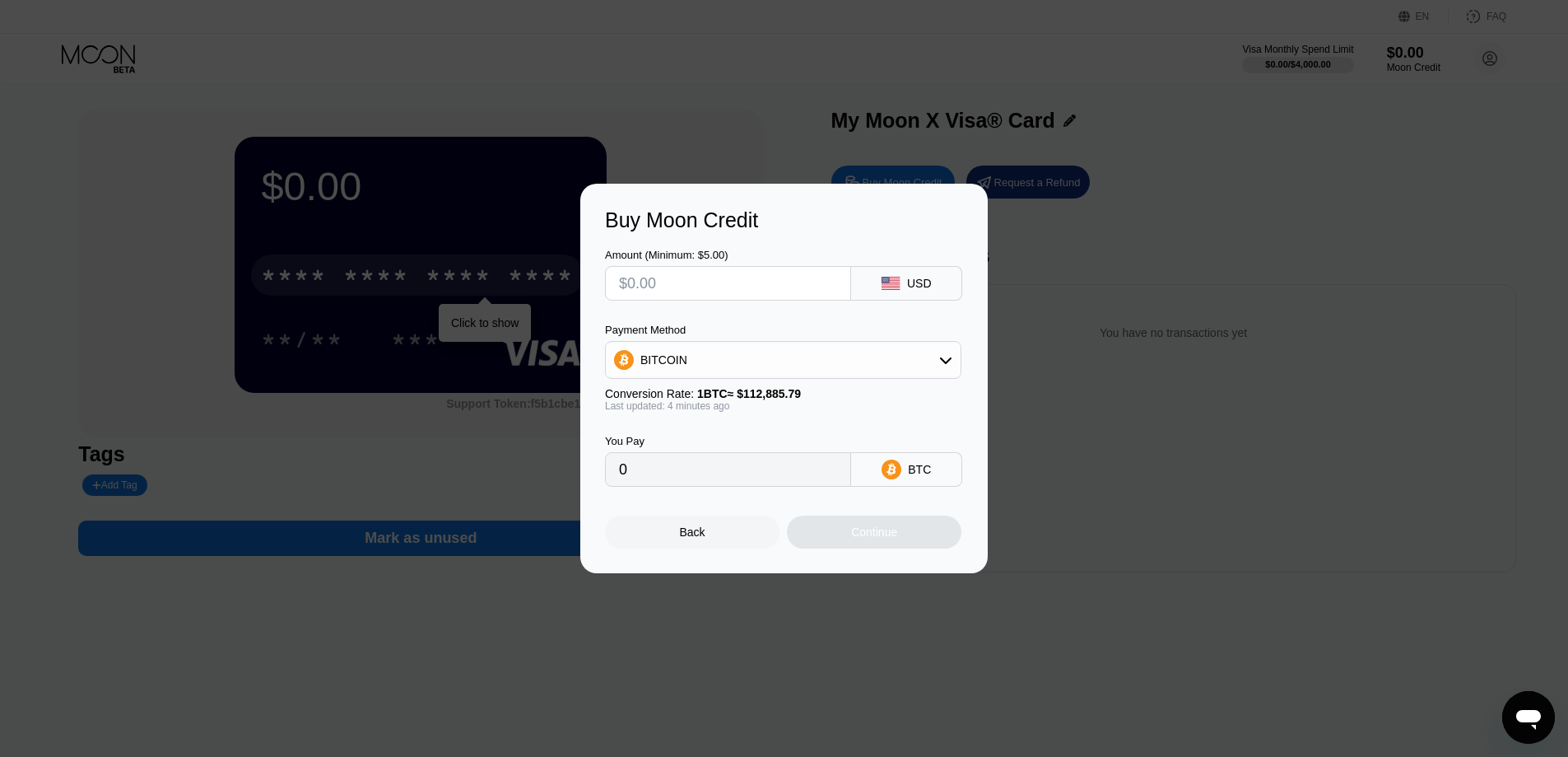
click at [755, 295] on input "text" at bounding box center [727, 283] width 218 height 33
click at [736, 362] on div "BITCOIN" at bounding box center [783, 360] width 355 height 33
click at [721, 446] on span "USDT on TRON" at bounding box center [685, 441] width 83 height 13
type input "0.00"
click at [709, 547] on div "Back" at bounding box center [692, 531] width 174 height 33
